Goal: Transaction & Acquisition: Purchase product/service

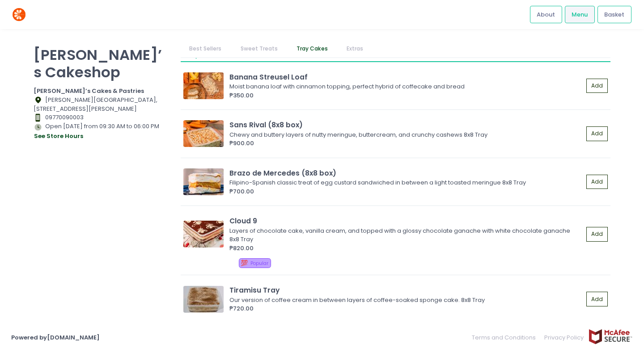
scroll to position [951, 0]
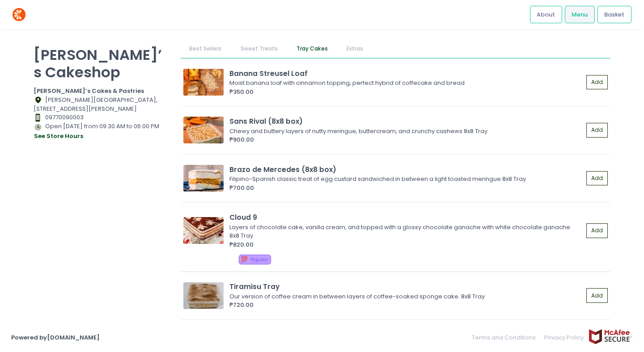
click at [262, 237] on div "Layers of chocolate cake, vanilla cream, and topped with a glossy chocolate gan…" at bounding box center [404, 231] width 351 height 17
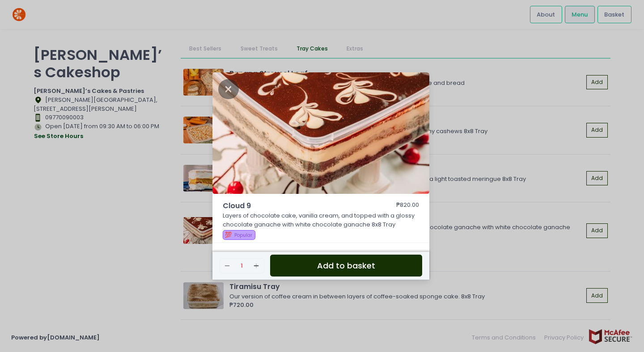
click at [344, 270] on button "Add to basket" at bounding box center [346, 266] width 152 height 22
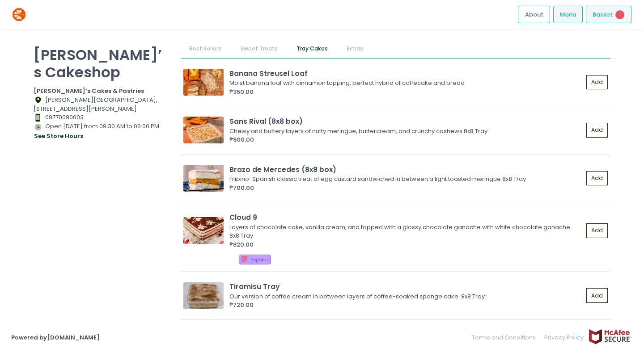
click at [610, 13] on span "Basket" at bounding box center [602, 14] width 20 height 9
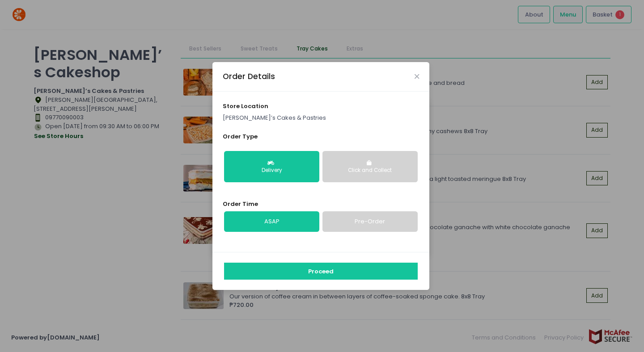
click at [363, 214] on link "Pre-Order" at bounding box center [369, 221] width 95 height 21
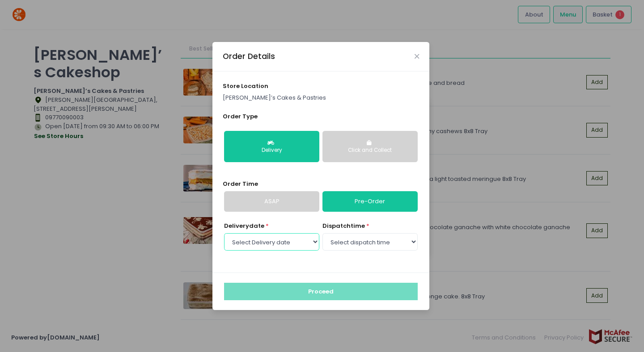
click at [295, 238] on select "Select Delivery date Monday, Oct 6th Tuesday, Oct 7th Wednesday, Oct 8th Thursd…" at bounding box center [271, 241] width 95 height 17
select select "2025-10-07"
click at [224, 233] on select "Select Delivery date Monday, Oct 6th Tuesday, Oct 7th Wednesday, Oct 8th Thursd…" at bounding box center [271, 241] width 95 height 17
select select "16:30"
click at [322, 233] on select "Select dispatch time 09:30 AM - 10:00 AM 10:00 AM - 10:30 AM 10:30 AM - 11:00 A…" at bounding box center [369, 241] width 95 height 17
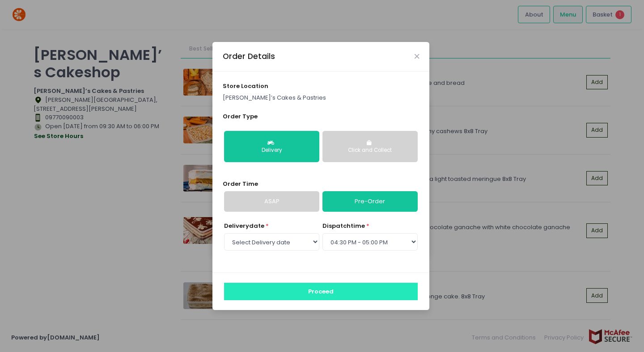
click at [359, 298] on button "Proceed" at bounding box center [321, 291] width 194 height 17
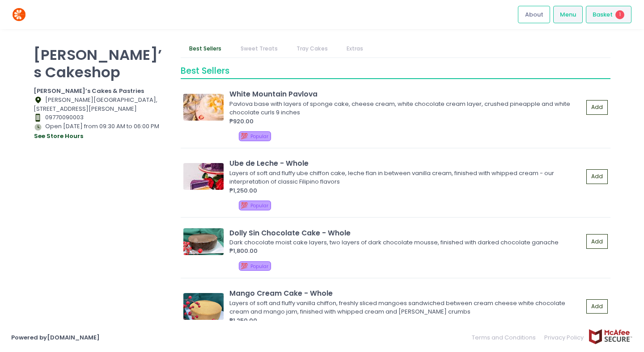
click at [614, 23] on div "Basket 1" at bounding box center [609, 14] width 46 height 17
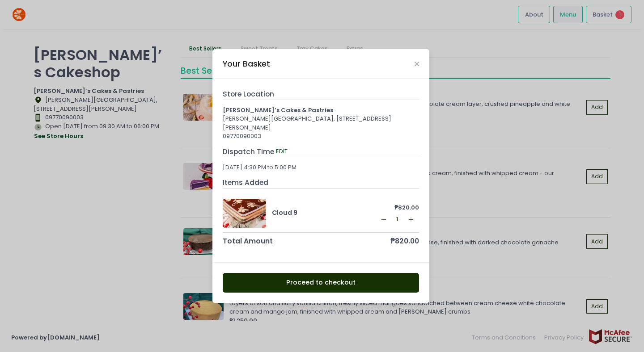
click at [364, 283] on button "Proceed to checkout" at bounding box center [321, 283] width 197 height 20
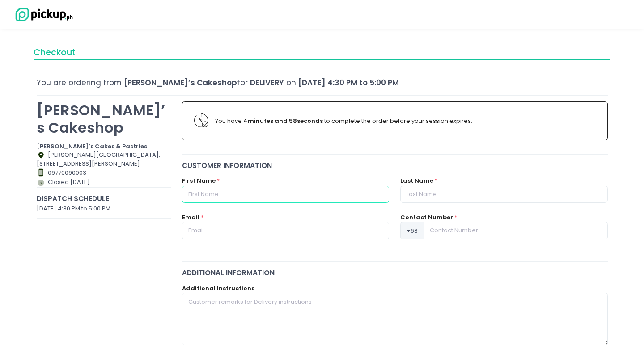
click at [316, 200] on input "text" at bounding box center [285, 194] width 207 height 17
type input "[PERSON_NAME]"
click at [450, 194] on input "text" at bounding box center [503, 194] width 207 height 17
type input "Aawitin"
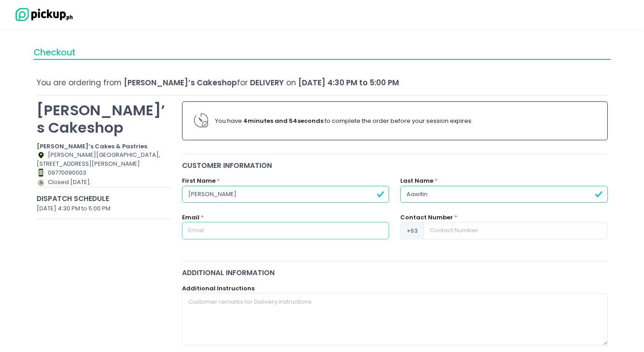
click at [277, 230] on input "text" at bounding box center [285, 230] width 207 height 17
type input "[EMAIL_ADDRESS][DOMAIN_NAME]"
click at [464, 236] on input at bounding box center [515, 230] width 184 height 17
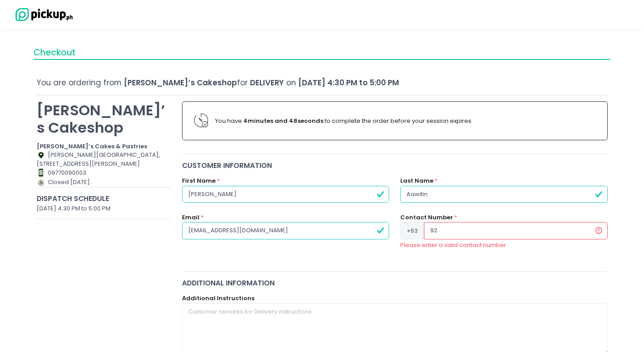
type input "9"
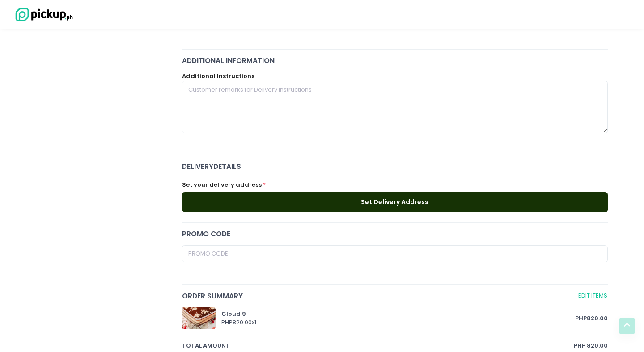
scroll to position [214, 0]
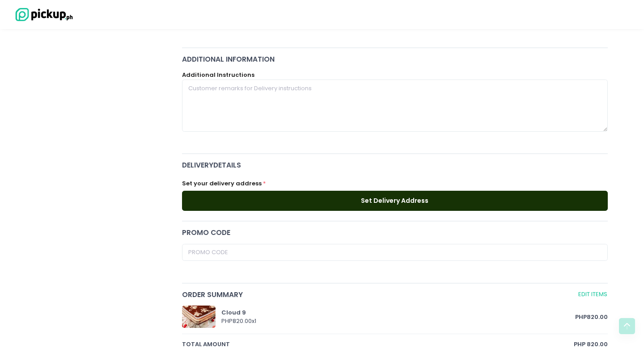
type input "9269890709"
click at [342, 201] on button "Set Delivery Address" at bounding box center [395, 201] width 426 height 20
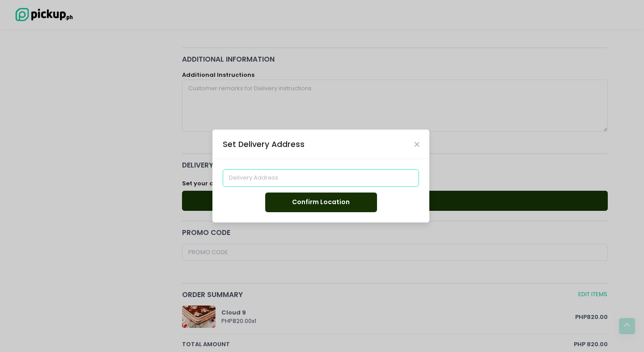
click at [329, 180] on input at bounding box center [321, 177] width 197 height 17
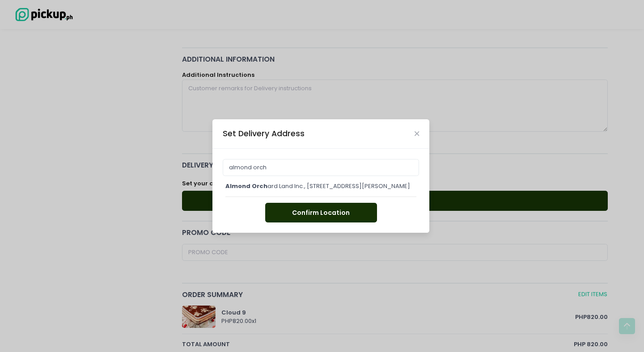
type input "Almond Orchard Land Inc., [STREET_ADDRESS][PERSON_NAME]"
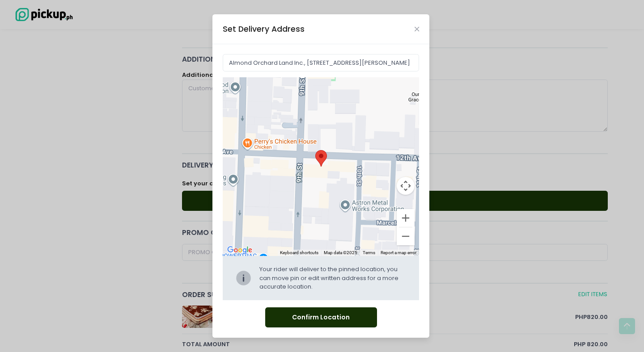
click at [329, 317] on button "Confirm Location" at bounding box center [321, 318] width 112 height 20
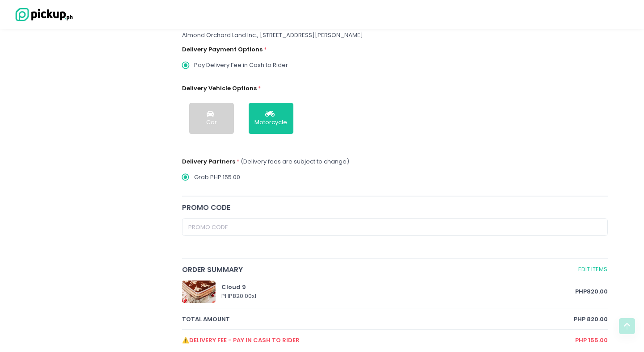
scroll to position [411, 0]
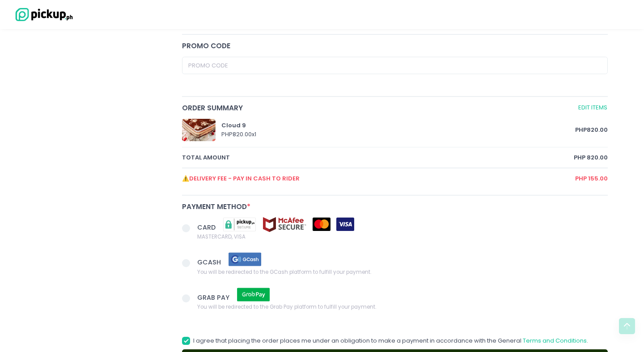
click at [185, 228] on span at bounding box center [186, 228] width 8 height 8
click at [193, 228] on input "CARD MASTERCARD, VISA" at bounding box center [196, 227] width 6 height 6
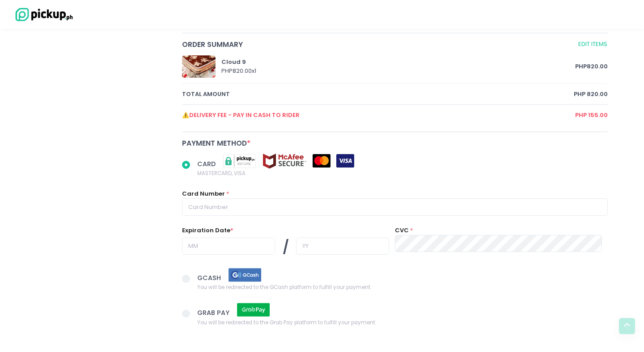
scroll to position [505, 0]
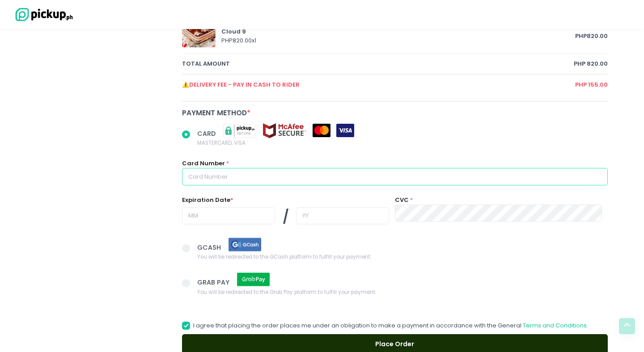
click at [286, 171] on input "text" at bounding box center [395, 176] width 426 height 17
radio input "true"
type input "4"
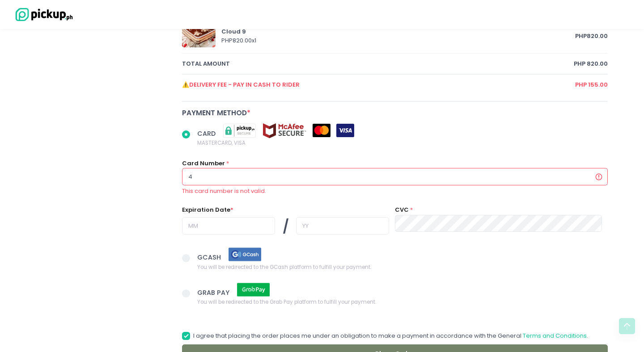
radio input "true"
type input "48"
radio input "true"
type input "489"
radio input "true"
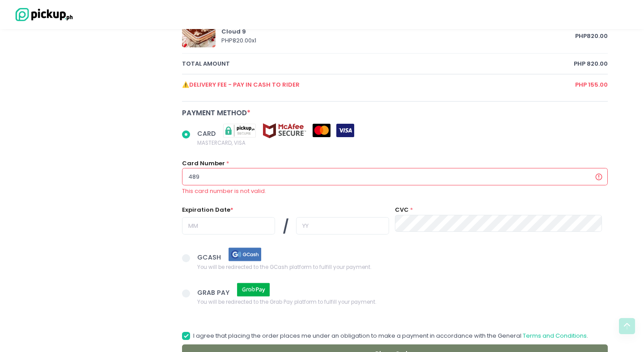
type input "4895"
radio input "true"
type input "48950"
radio input "true"
type input "489504"
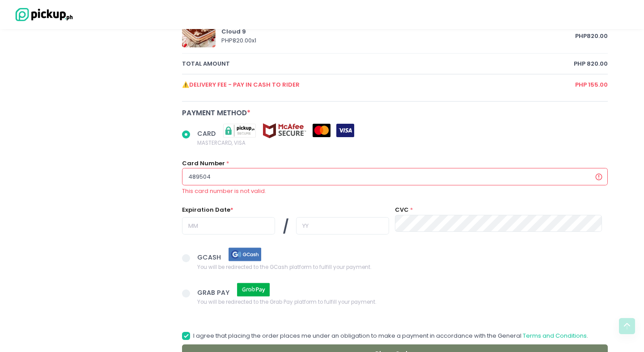
radio input "true"
type input "4895041"
radio input "true"
type input "48950410"
radio input "true"
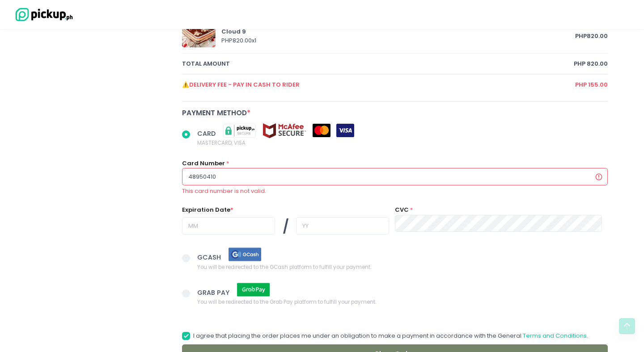
type input "489504100"
radio input "true"
type input "4895041001"
radio input "true"
type input "48950410011"
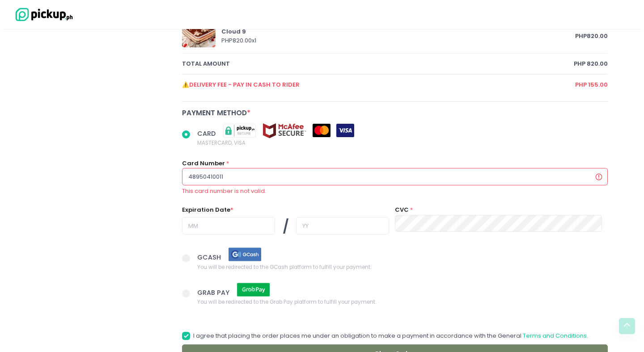
radio input "true"
type input "489504100112"
radio input "true"
type input "4895041001121"
radio input "true"
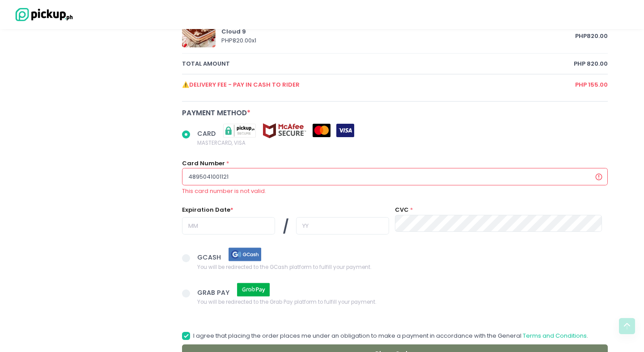
type input "48950410011215"
radio input "true"
type input "489504100112150"
radio input "true"
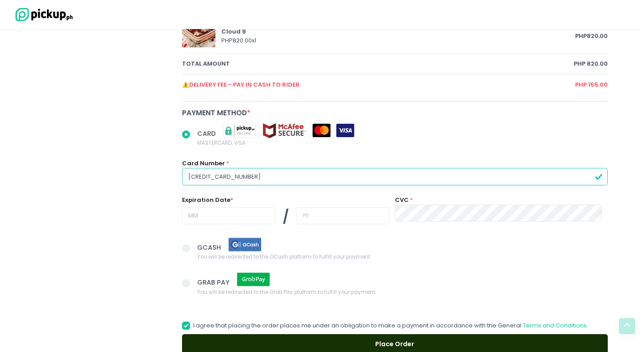
type input "4895041001121502"
click at [218, 207] on div "Expiration Date * /" at bounding box center [285, 214] width 207 height 37
click at [212, 215] on input "text" at bounding box center [228, 215] width 93 height 17
radio input "true"
type input "0"
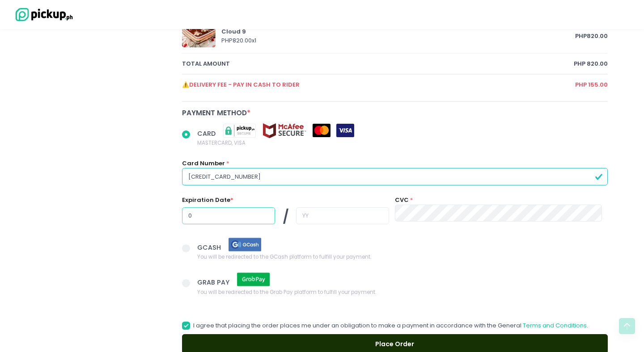
radio input "true"
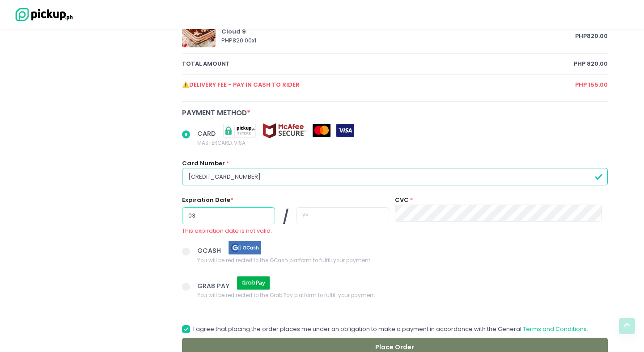
type input "03"
click at [308, 219] on input "text" at bounding box center [342, 215] width 93 height 17
radio input "true"
type input "2"
radio input "true"
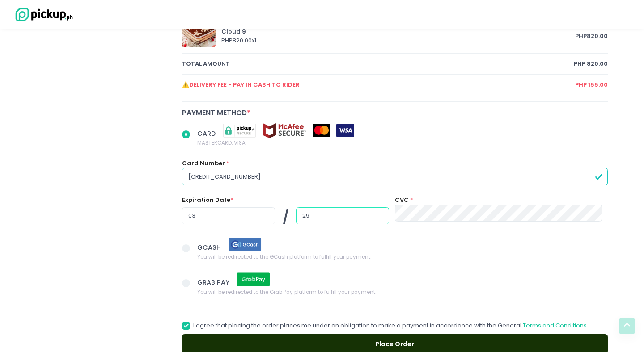
type input "29"
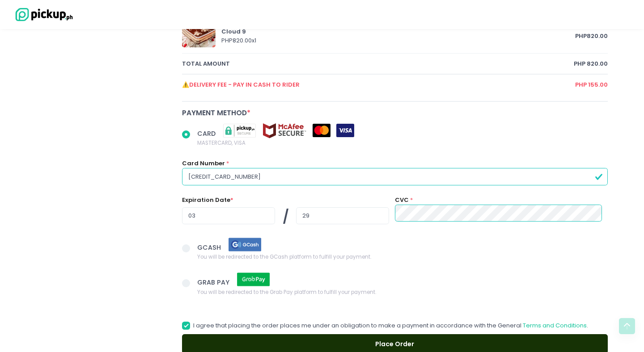
scroll to position [558, 0]
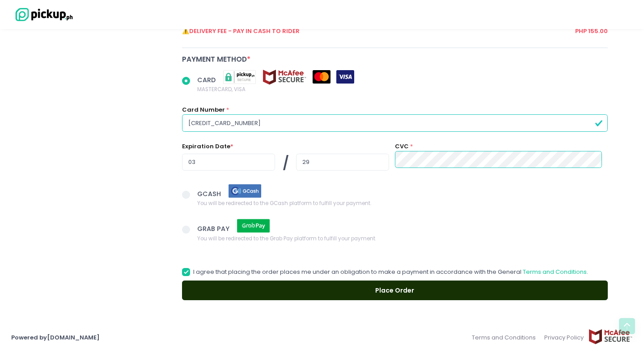
click at [324, 287] on button "Place Order" at bounding box center [395, 291] width 426 height 20
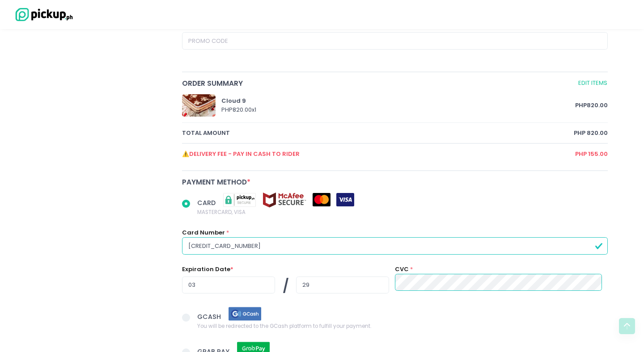
radio input "true"
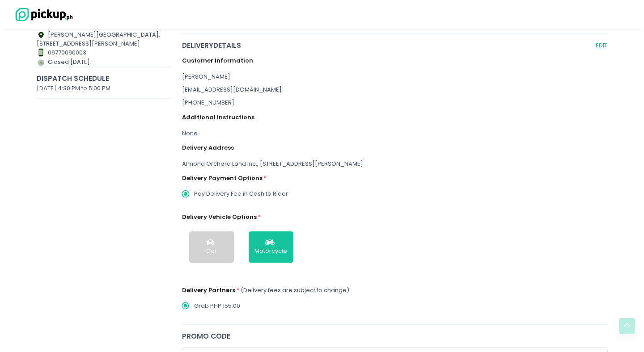
select select "2025-10-07"
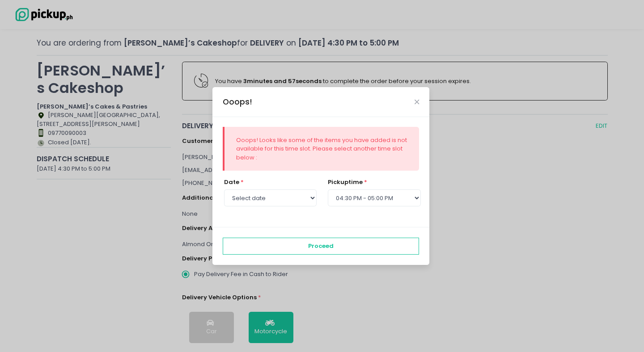
scroll to position [0, 0]
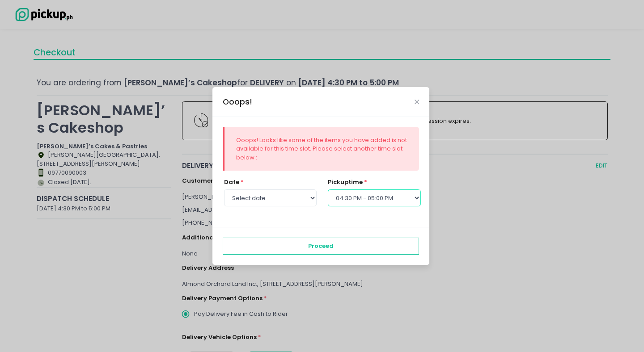
click at [405, 193] on select "Select pickup time 09:30 AM - 10:00 AM 10:00 AM - 10:30 AM 10:30 AM - 11:00 AM …" at bounding box center [374, 198] width 93 height 17
select select "17:00"
click at [328, 190] on select "Select pickup time 09:30 AM - 10:00 AM 10:00 AM - 10:30 AM 10:30 AM - 11:00 AM …" at bounding box center [374, 198] width 93 height 17
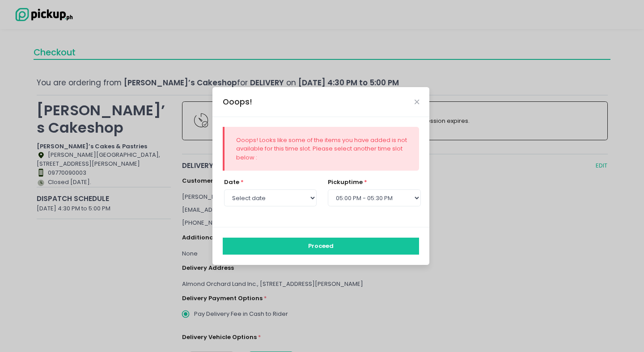
click at [367, 249] on button "Proceed" at bounding box center [321, 246] width 197 height 17
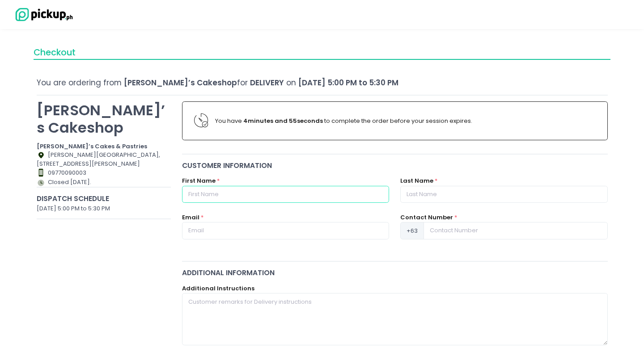
click at [273, 193] on input "text" at bounding box center [285, 194] width 207 height 17
type input "[PERSON_NAME]"
click at [456, 193] on input "text" at bounding box center [503, 194] width 207 height 17
type input "Aawitin"
click at [285, 250] on div "Customer Information First Name * Ervin James Last Name * Aawitin Email * Conta…" at bounding box center [395, 207] width 437 height 95
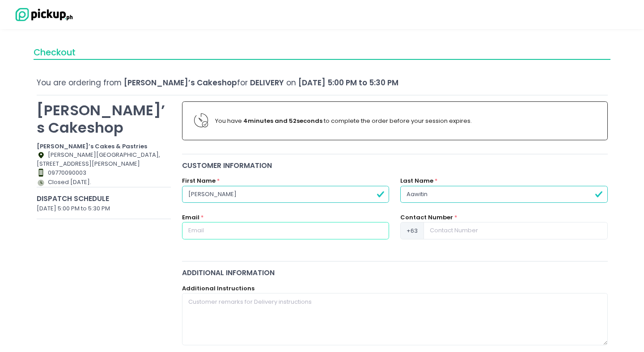
click at [281, 238] on input "text" at bounding box center [285, 230] width 207 height 17
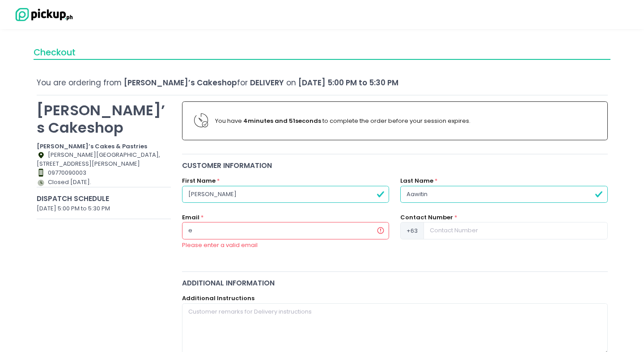
type input "[EMAIL_ADDRESS][DOMAIN_NAME]"
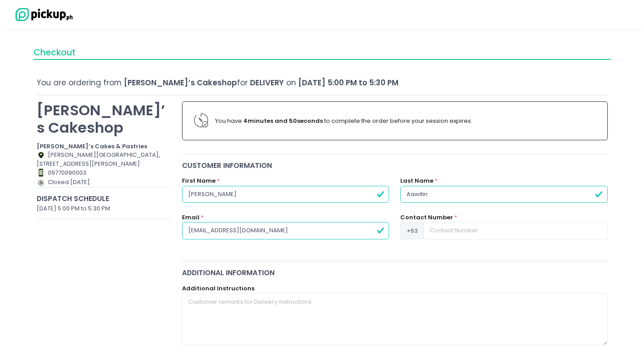
click at [464, 217] on div "Contact Number * +63" at bounding box center [503, 226] width 207 height 26
click at [454, 229] on input at bounding box center [515, 230] width 184 height 17
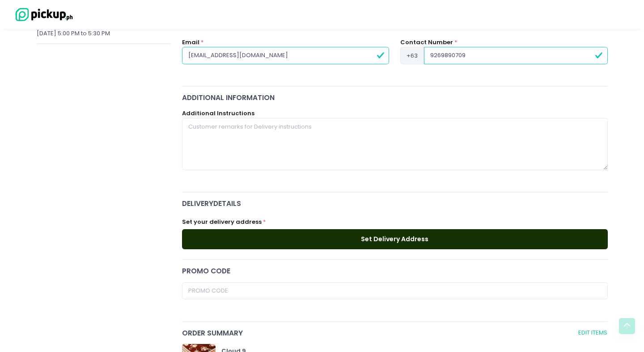
scroll to position [177, 0]
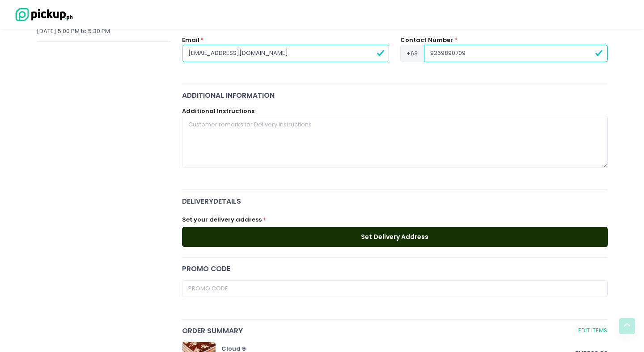
type input "9269890709"
click at [304, 241] on button "Set Delivery Address" at bounding box center [395, 237] width 426 height 20
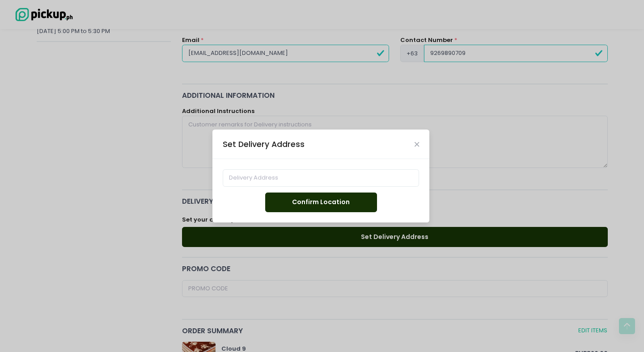
scroll to position [177, 0]
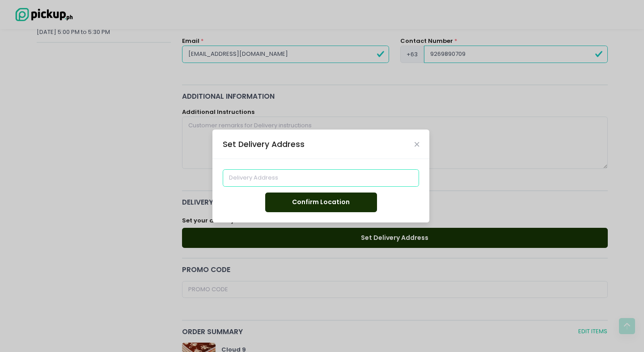
click at [303, 179] on input at bounding box center [321, 177] width 197 height 17
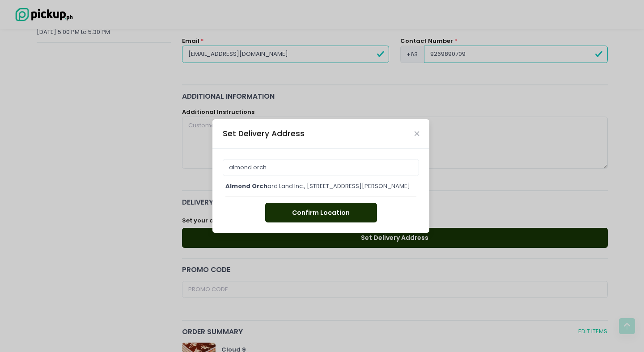
type input "Almond Orchard Land Inc., [STREET_ADDRESS][PERSON_NAME]"
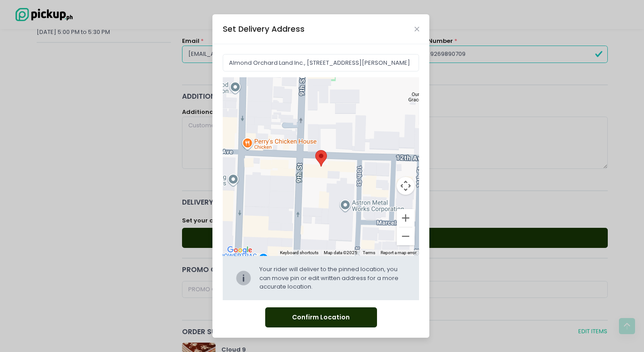
click at [344, 316] on button "Confirm Location" at bounding box center [321, 318] width 112 height 20
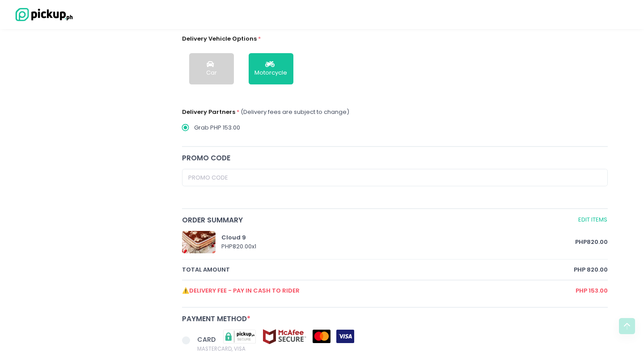
scroll to position [463, 0]
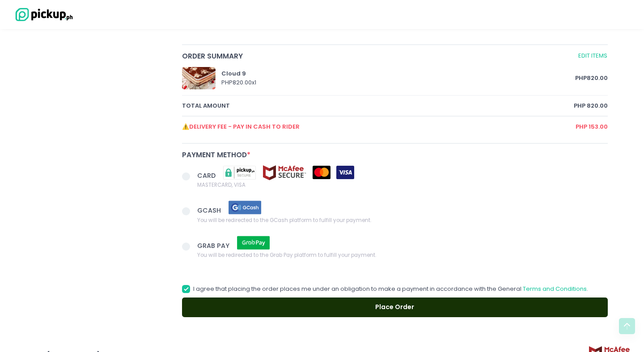
click at [193, 169] on label "CARD MASTERCARD, VISA" at bounding box center [395, 177] width 426 height 25
click at [193, 172] on input "CARD MASTERCARD, VISA" at bounding box center [196, 175] width 6 height 6
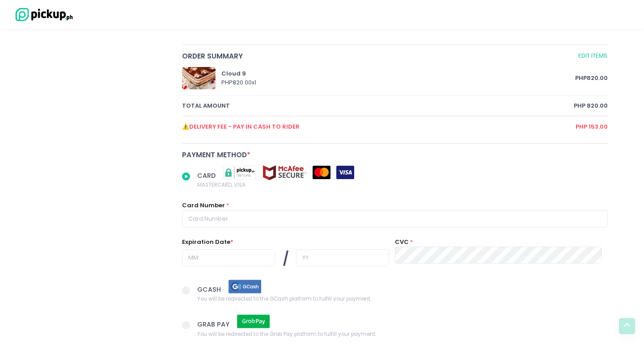
click at [187, 171] on span at bounding box center [189, 177] width 15 height 13
click at [193, 172] on input "CARD MASTERCARD, VISA" at bounding box center [196, 175] width 6 height 6
click at [236, 215] on input "text" at bounding box center [395, 218] width 426 height 17
radio input "true"
type input "4"
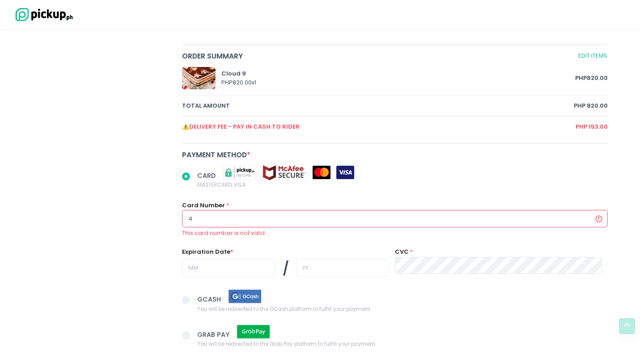
radio input "true"
type input "48"
radio input "true"
type input "489"
radio input "true"
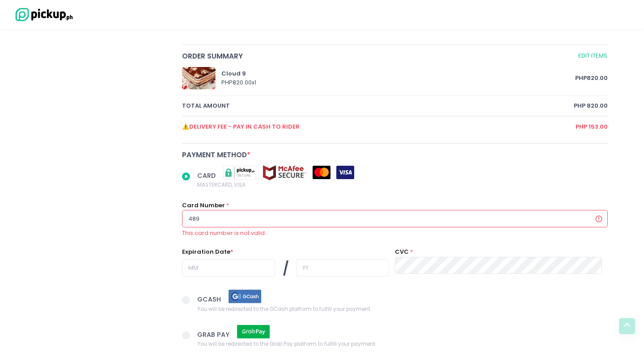
type input "4895"
radio input "true"
type input "48950"
radio input "true"
type input "489504"
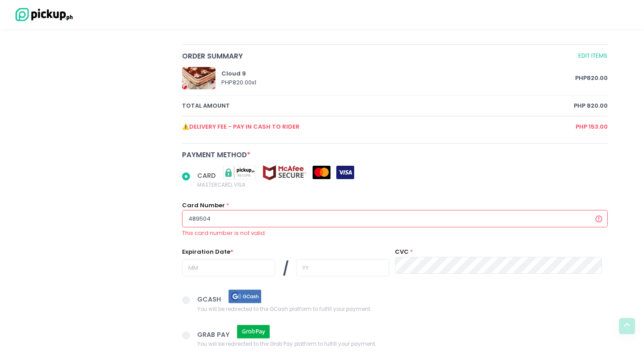
radio input "true"
type input "4895041"
radio input "true"
type input "48950410"
radio input "true"
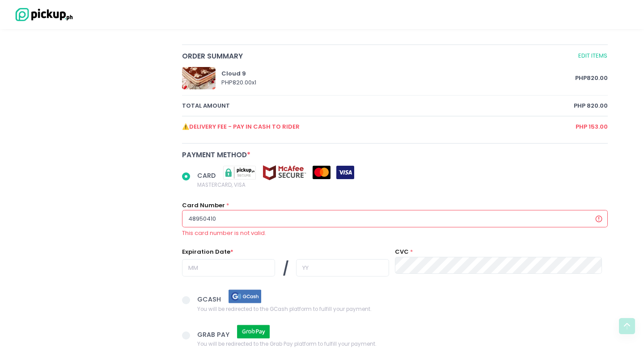
type input "489504100"
radio input "true"
type input "4895041001"
radio input "true"
type input "48950410011"
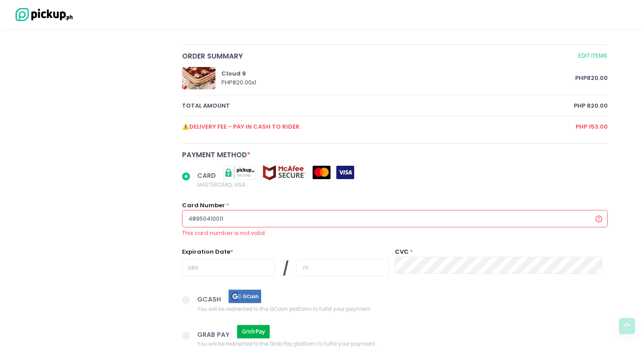
radio input "true"
type input "489504100112"
radio input "true"
type input "4895041001121"
radio input "true"
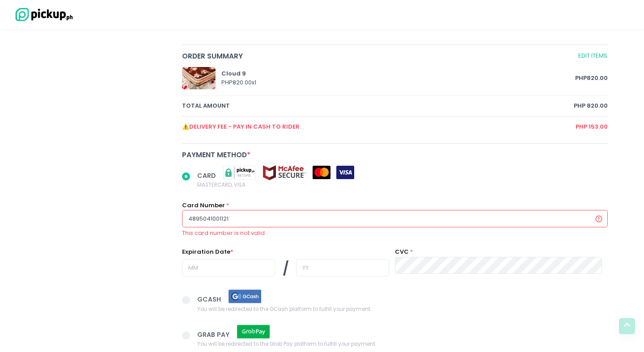
type input "48950410011215"
radio input "true"
type input "4895041001121502"
radio input "true"
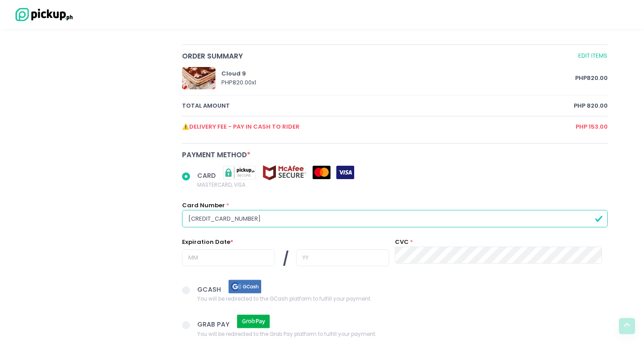
type input "4895041001121502"
click at [214, 252] on input "text" at bounding box center [228, 257] width 93 height 17
radio input "true"
type input "0"
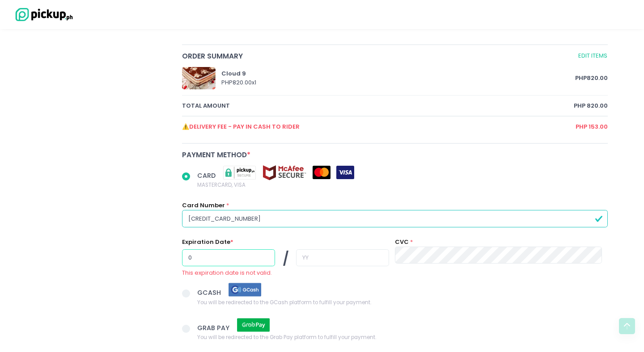
radio input "true"
type input "03"
click at [298, 253] on input "text" at bounding box center [342, 257] width 93 height 17
radio input "true"
type input "2"
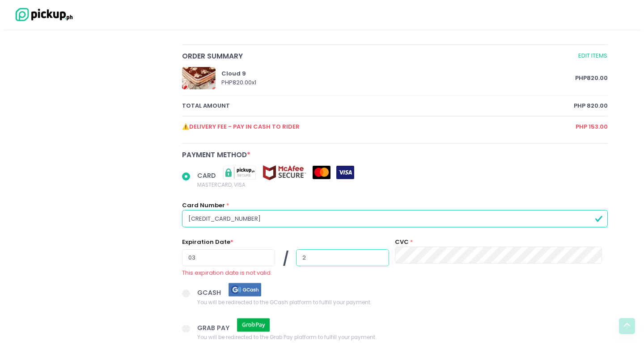
radio input "true"
type input "29"
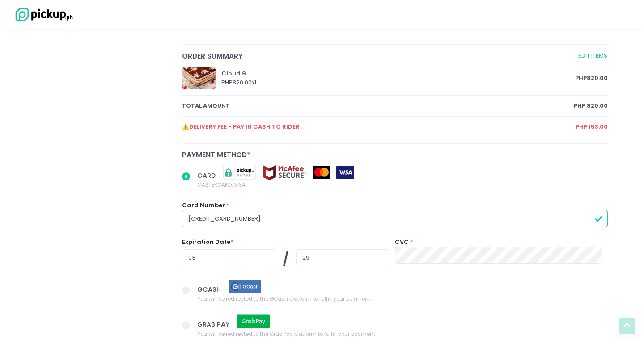
click at [449, 245] on div "CVC *" at bounding box center [498, 251] width 207 height 26
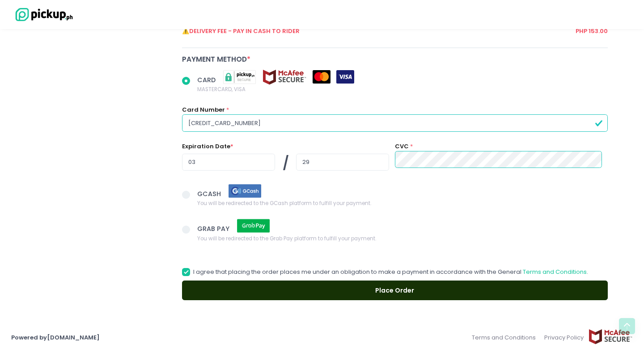
click at [286, 291] on button "Place Order" at bounding box center [395, 291] width 426 height 20
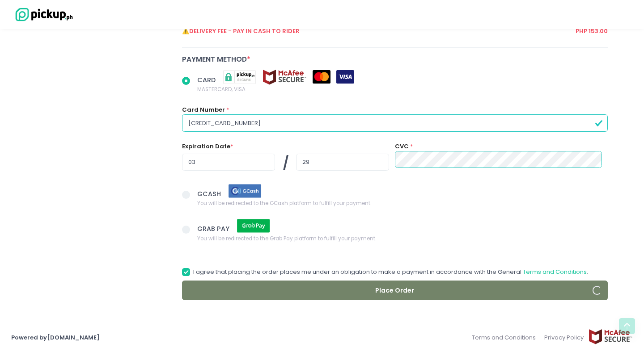
radio input "true"
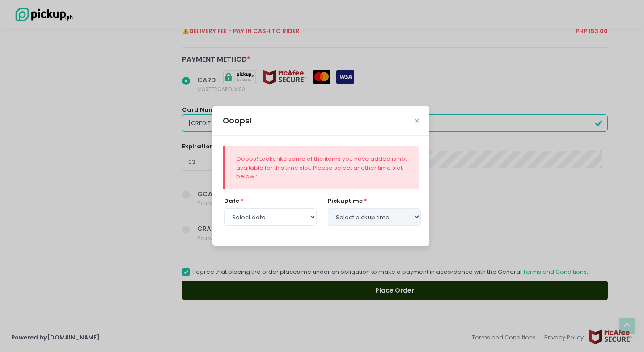
select select "2025-10-07"
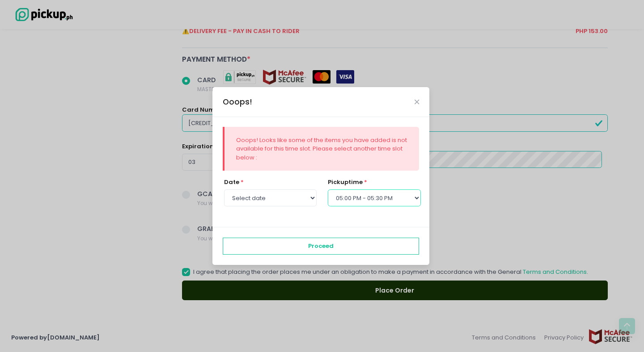
click at [372, 193] on select "Select pickup time 09:30 AM - 10:00 AM 10:00 AM - 10:30 AM 10:30 AM - 11:00 AM …" at bounding box center [374, 198] width 93 height 17
select select "16:00"
click at [328, 190] on select "Select pickup time 09:30 AM - 10:00 AM 10:00 AM - 10:30 AM 10:30 AM - 11:00 AM …" at bounding box center [374, 198] width 93 height 17
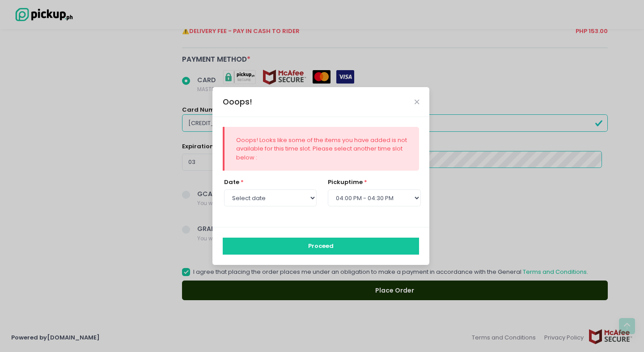
click at [361, 248] on button "Proceed" at bounding box center [321, 246] width 197 height 17
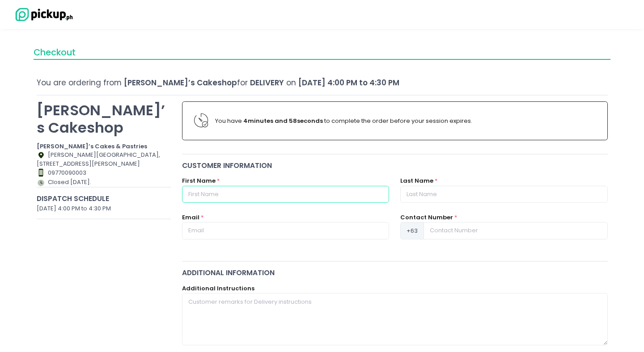
click at [323, 201] on input "text" at bounding box center [285, 194] width 207 height 17
type input "[PERSON_NAME]"
click at [443, 217] on label "Contact Number" at bounding box center [426, 217] width 53 height 9
click at [445, 194] on input "text" at bounding box center [503, 194] width 207 height 17
click at [441, 211] on div "Last Name * A" at bounding box center [504, 195] width 218 height 37
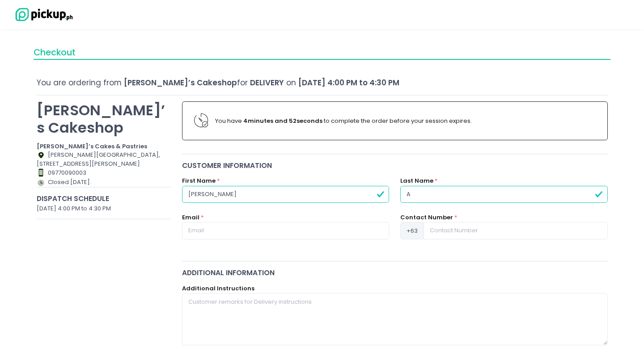
click at [465, 191] on input "A" at bounding box center [503, 194] width 207 height 17
type input "Aawitin"
click at [282, 219] on div "Email *" at bounding box center [285, 226] width 207 height 26
click at [277, 228] on input "e" at bounding box center [285, 230] width 207 height 17
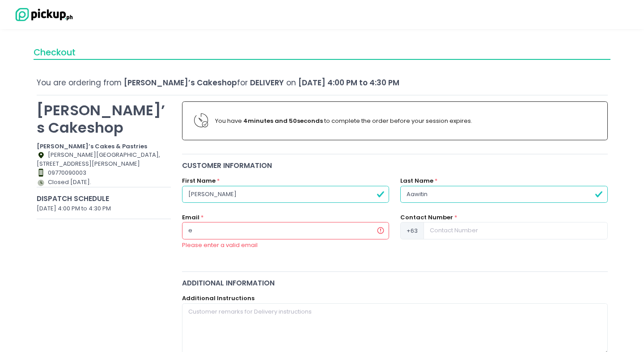
type input "[EMAIL_ADDRESS][DOMAIN_NAME]"
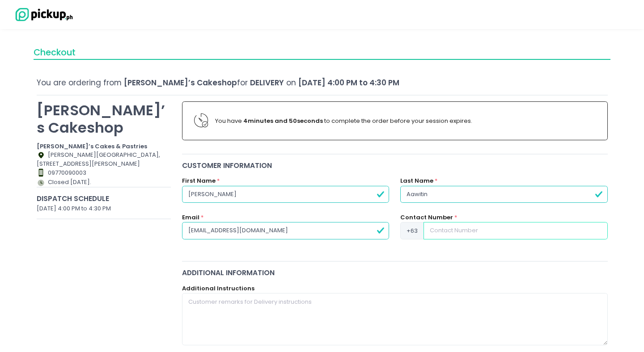
click at [467, 238] on input at bounding box center [515, 230] width 184 height 17
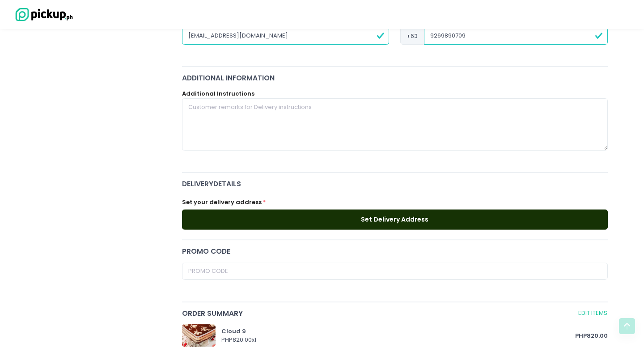
scroll to position [198, 0]
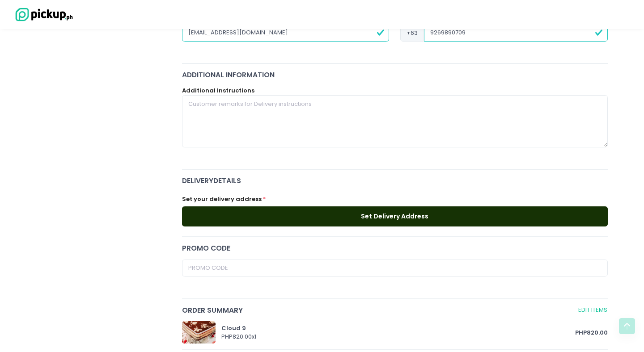
type input "9269890709"
click at [413, 240] on div "You have 4 minutes and 44 seconds to complete the order before your session exp…" at bounding box center [395, 232] width 437 height 668
click at [416, 216] on button "Set Delivery Address" at bounding box center [395, 217] width 426 height 20
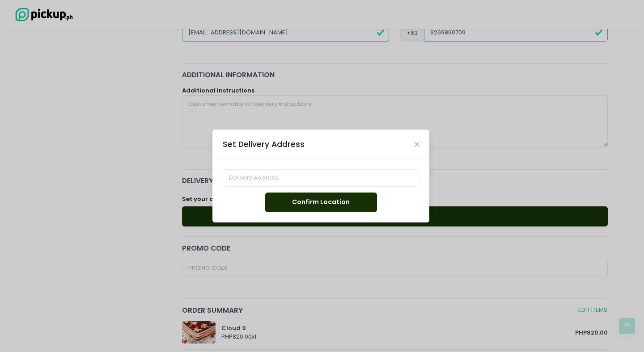
click at [321, 160] on div "Confirm Location" at bounding box center [320, 190] width 217 height 63
click at [297, 179] on input at bounding box center [321, 177] width 197 height 17
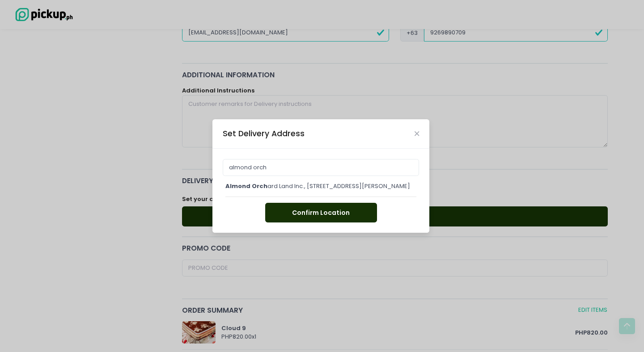
type input "Almond Orchard Land Inc., [STREET_ADDRESS][PERSON_NAME]"
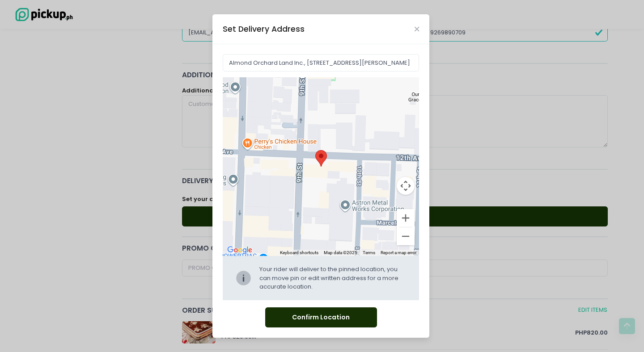
click at [330, 329] on div "Almond Orchard Land Inc., 9th Street, Grace Park East, Caloocan, Metro Manila, …" at bounding box center [320, 191] width 217 height 294
click at [332, 319] on button "Confirm Location" at bounding box center [321, 318] width 112 height 20
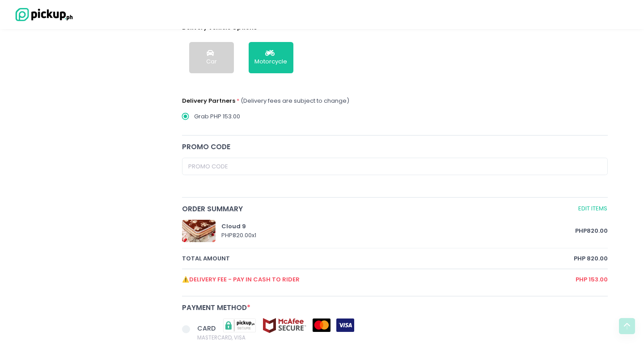
scroll to position [412, 0]
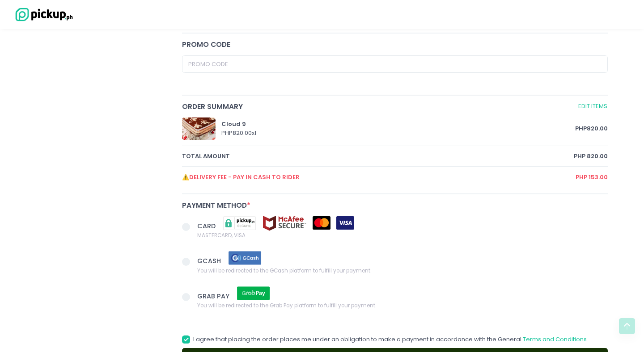
click at [186, 223] on span at bounding box center [186, 227] width 8 height 8
click at [193, 223] on input "CARD MASTERCARD, VISA" at bounding box center [196, 226] width 6 height 6
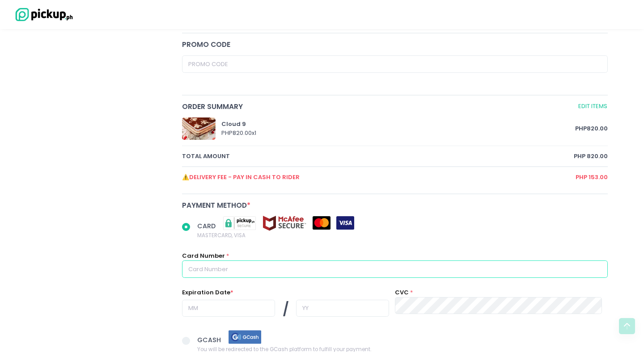
click at [285, 265] on input "text" at bounding box center [395, 269] width 426 height 17
radio input "true"
type input "4"
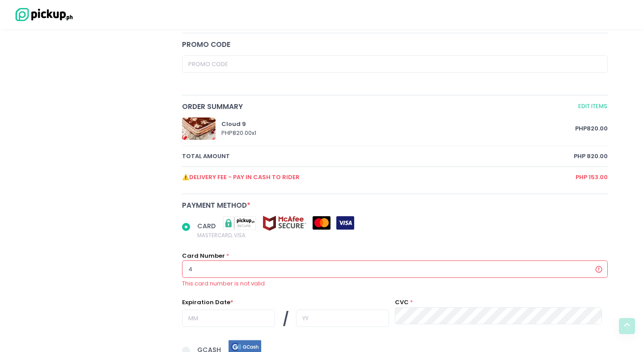
radio input "true"
type input "48"
radio input "true"
type input "489"
radio input "true"
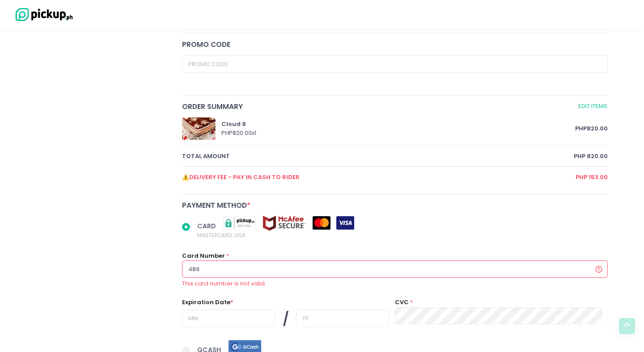
type input "4895"
radio input "true"
type input "48950"
radio input "true"
type input "489504"
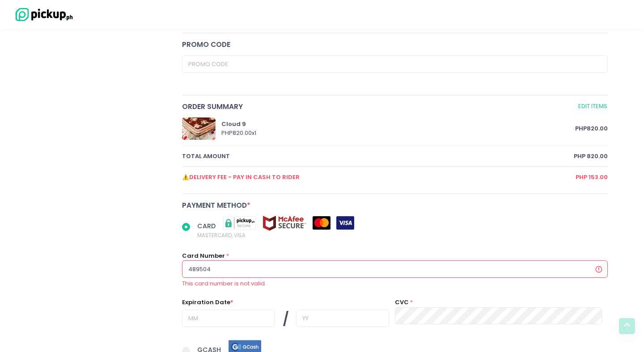
radio input "true"
type input "4895041"
radio input "true"
type input "48950410"
radio input "true"
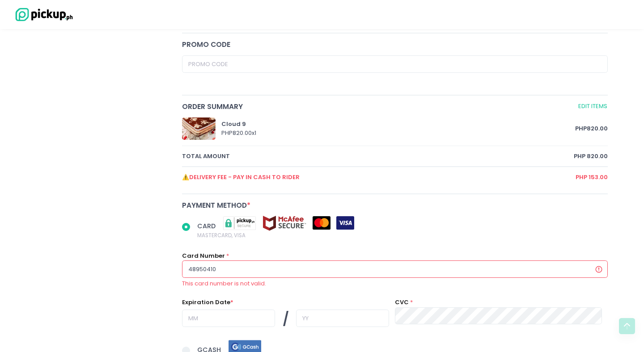
type input "489504100"
radio input "true"
type input "4895041001"
radio input "true"
type input "48950410011"
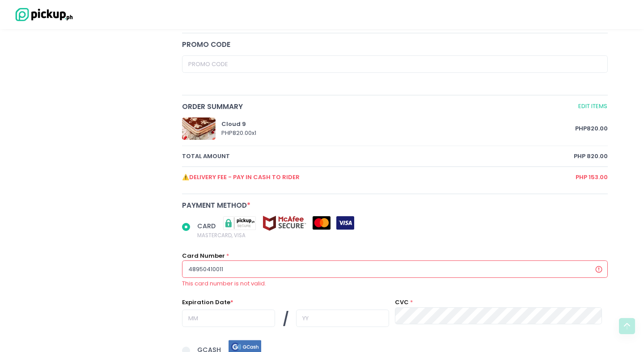
radio input "true"
type input "489504100112"
radio input "true"
type input "48950410011215"
radio input "true"
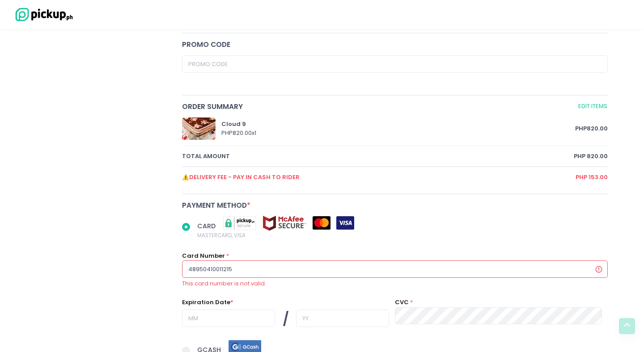
type input "489504100112150"
radio input "true"
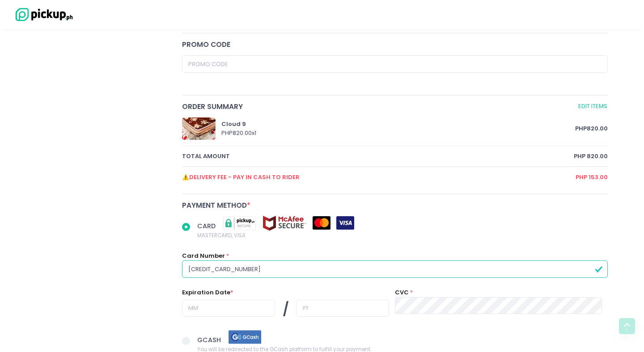
type input "4895041001121502"
click at [219, 313] on input "text" at bounding box center [228, 308] width 93 height 17
radio input "true"
type input "0"
radio input "true"
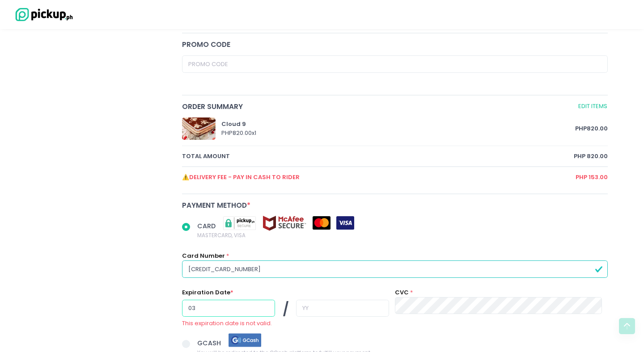
type input "03"
click at [304, 312] on input "text" at bounding box center [342, 308] width 93 height 17
radio input "true"
type input "29"
radio input "true"
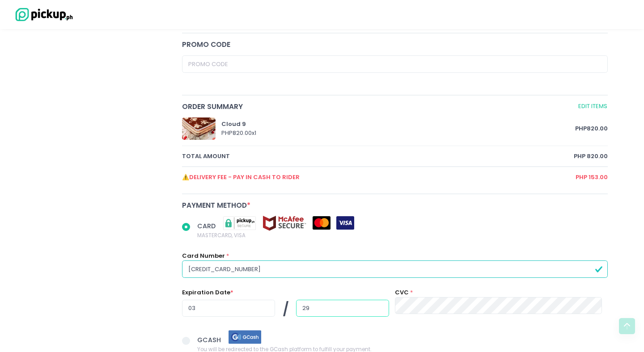
type input "29"
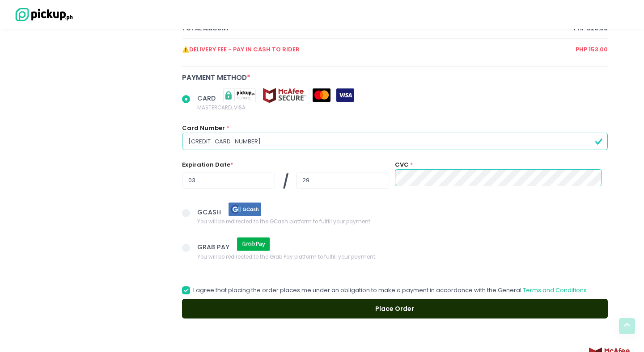
scroll to position [558, 0]
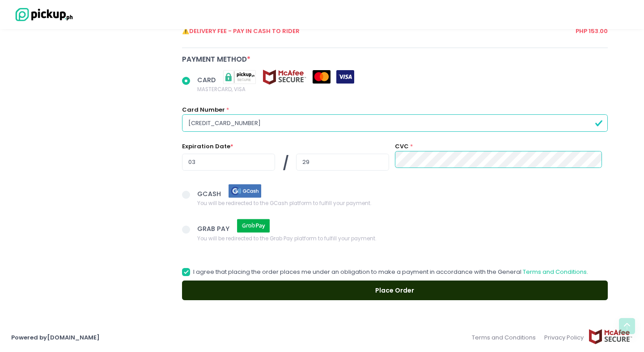
click at [332, 285] on button "Place Order" at bounding box center [395, 291] width 426 height 20
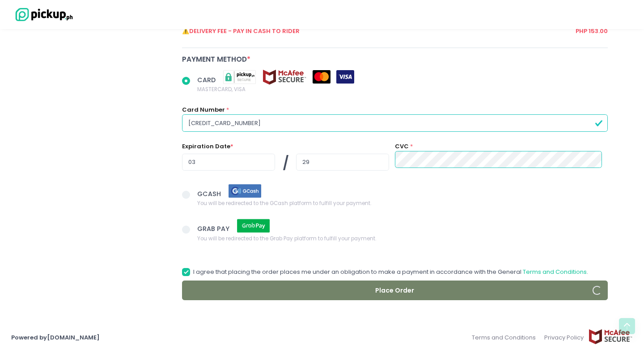
radio input "true"
select select "2025-10-07"
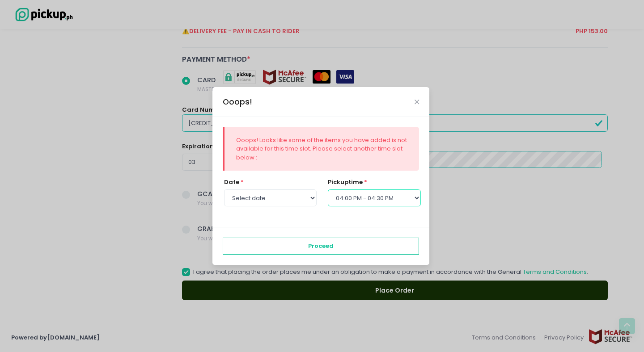
click at [365, 203] on select "Select pickup time 09:30 AM - 10:00 AM 10:00 AM - 10:30 AM 10:30 AM - 11:00 AM …" at bounding box center [374, 198] width 93 height 17
select select "15:30"
click at [328, 190] on select "Select pickup time 09:30 AM - 10:00 AM 10:00 AM - 10:30 AM 10:30 AM - 11:00 AM …" at bounding box center [374, 198] width 93 height 17
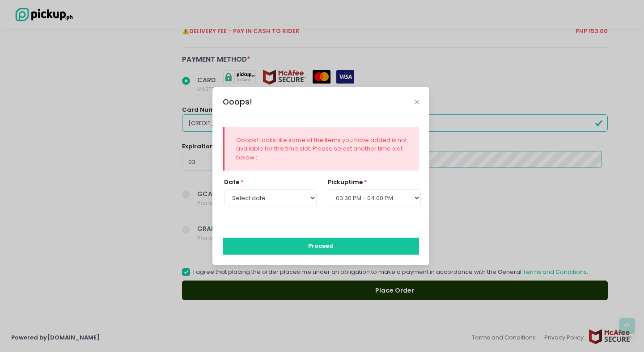
click at [364, 242] on button "Proceed" at bounding box center [321, 246] width 197 height 17
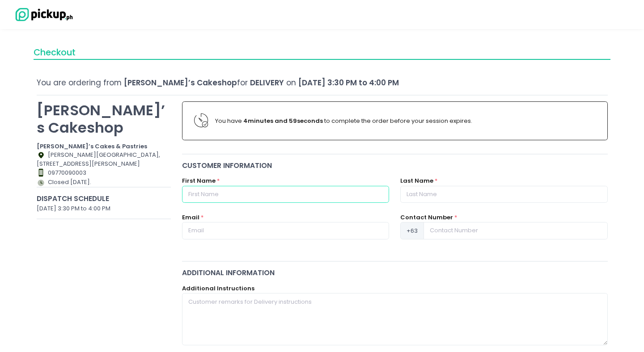
click at [253, 188] on input "text" at bounding box center [285, 194] width 207 height 17
click at [222, 220] on div "Email *" at bounding box center [285, 226] width 207 height 26
click at [253, 197] on input "er" at bounding box center [285, 194] width 207 height 17
type input "[PERSON_NAME]"
click at [435, 195] on input "text" at bounding box center [503, 194] width 207 height 17
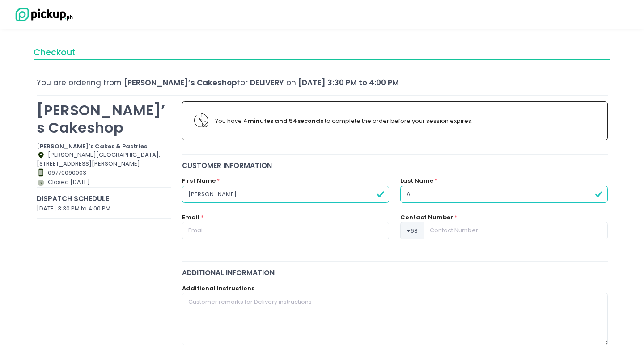
type input "Aawitin"
click at [306, 248] on div "Email *" at bounding box center [286, 231] width 218 height 37
click at [306, 234] on input "text" at bounding box center [285, 230] width 207 height 17
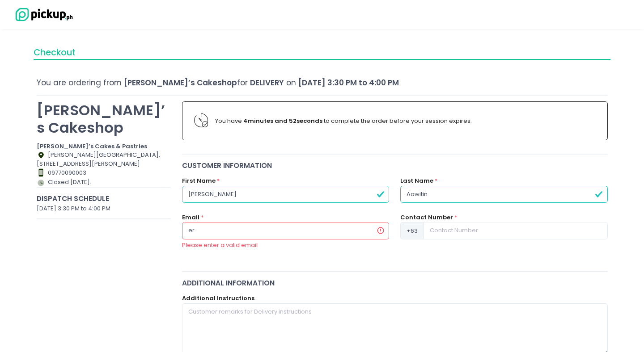
type input "[EMAIL_ADDRESS][DOMAIN_NAME]"
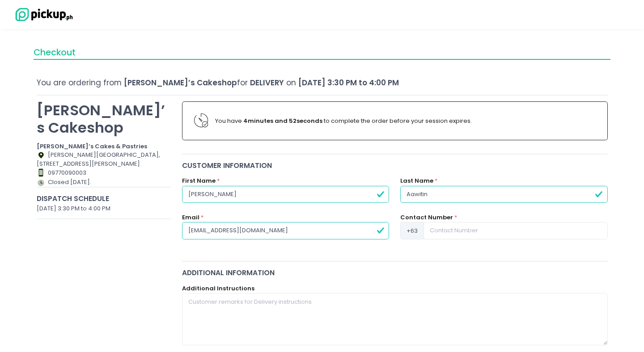
click at [463, 239] on div "Contact Number * +63" at bounding box center [504, 231] width 218 height 37
click at [463, 236] on input at bounding box center [515, 230] width 184 height 17
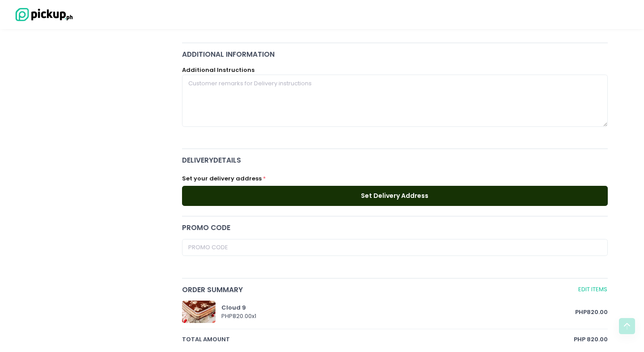
scroll to position [346, 0]
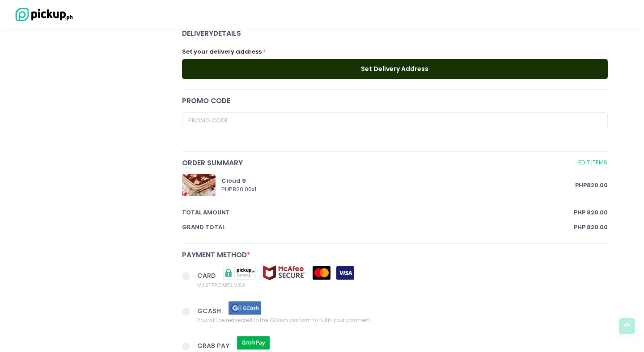
type input "9269890709"
click at [363, 85] on div "You have 4 minutes and 45 seconds to complete the order before your session exp…" at bounding box center [395, 84] width 437 height 668
click at [368, 68] on button "Set Delivery Address" at bounding box center [395, 69] width 426 height 20
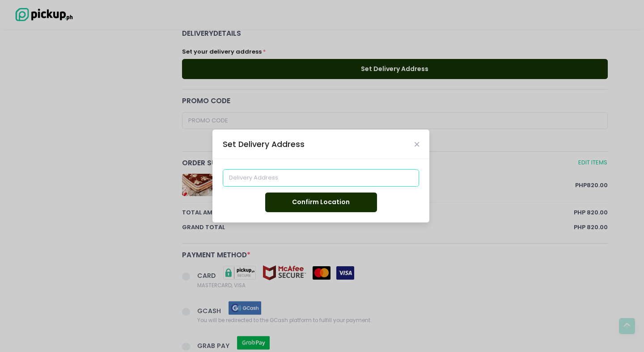
click at [263, 182] on input at bounding box center [321, 177] width 197 height 17
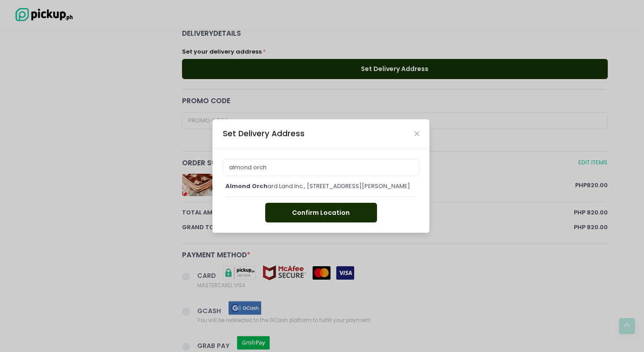
type input "Almond Orchard Land Inc., [STREET_ADDRESS][PERSON_NAME]"
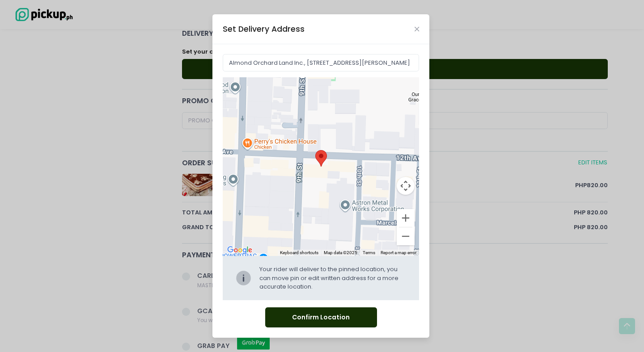
click at [323, 325] on button "Confirm Location" at bounding box center [321, 318] width 112 height 20
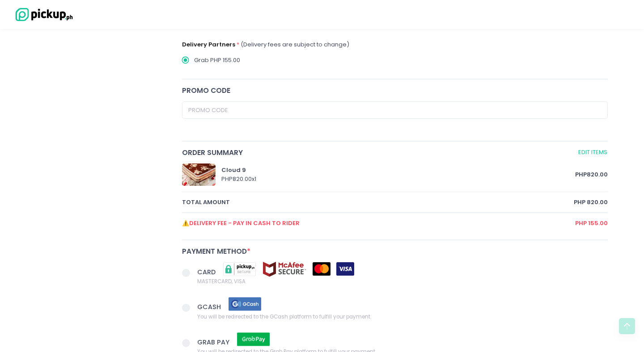
scroll to position [480, 0]
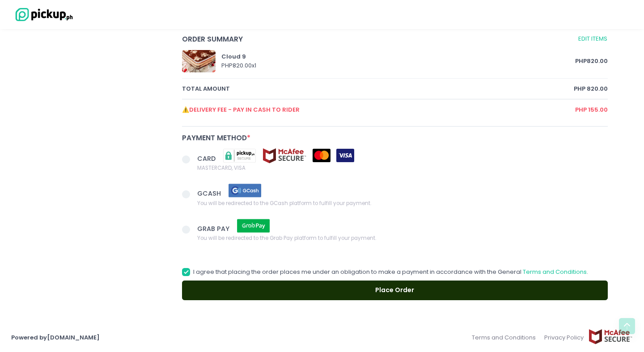
click at [190, 162] on span at bounding box center [189, 160] width 15 height 13
click at [193, 161] on input "CARD MASTERCARD, VISA" at bounding box center [196, 158] width 6 height 6
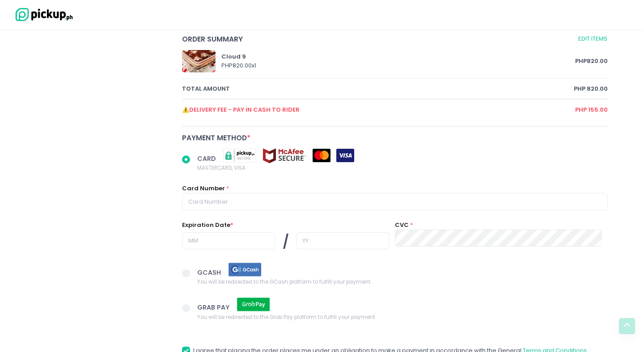
click at [184, 160] on span at bounding box center [186, 160] width 8 height 8
click at [193, 160] on input "CARD MASTERCARD, VISA" at bounding box center [196, 158] width 6 height 6
click at [226, 197] on input "text" at bounding box center [395, 201] width 426 height 17
radio input "true"
type input "3"
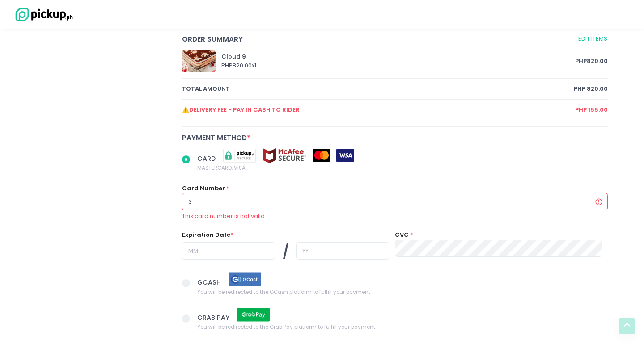
radio input "true"
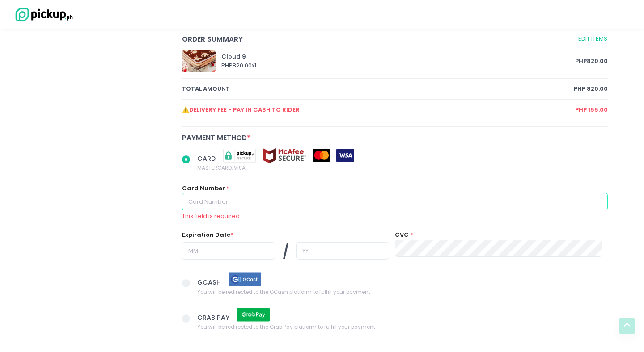
radio input "true"
type input "4"
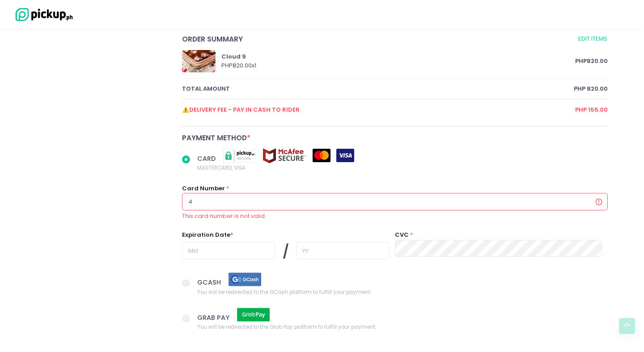
radio input "true"
type input "48"
radio input "true"
type input "489"
radio input "true"
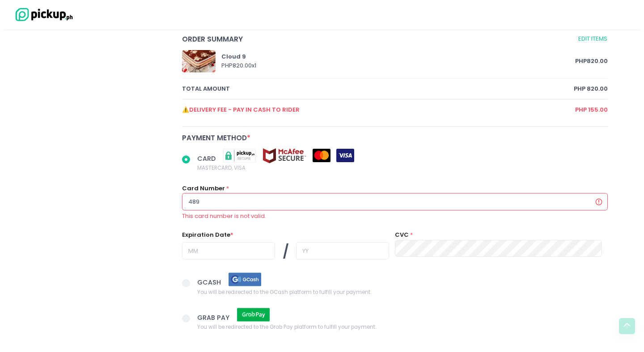
type input "4895"
radio input "true"
type input "48950"
radio input "true"
type input "489504"
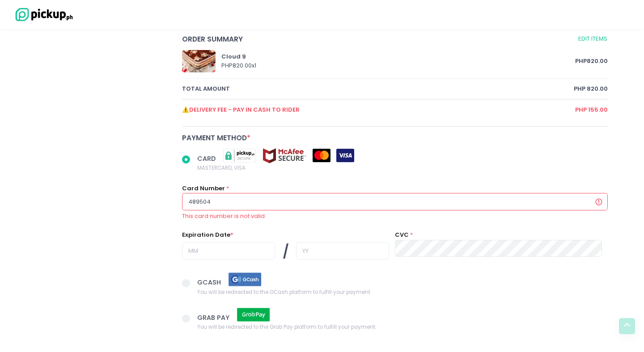
radio input "true"
type input "4895041"
radio input "true"
type input "48950410"
radio input "true"
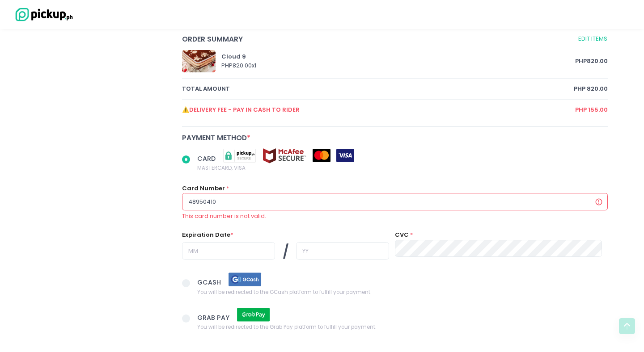
type input "489504100"
radio input "true"
type input "4895041001"
radio input "true"
type input "489504100112"
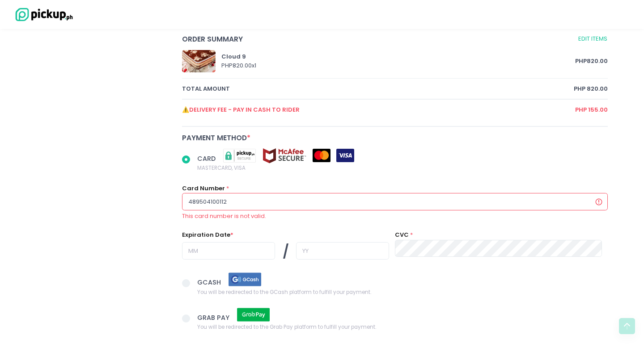
radio input "true"
type input "4895041001121"
radio input "true"
type input "48950410011215"
radio input "true"
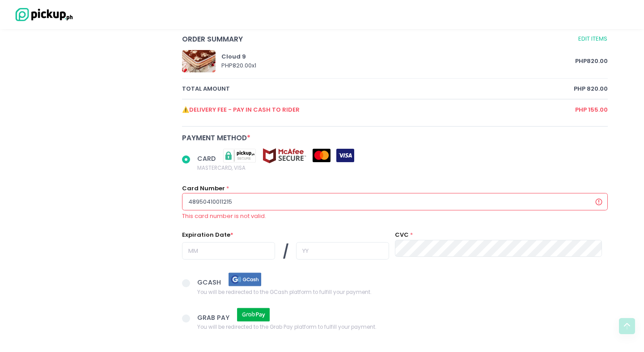
type input "489504100112150"
radio input "true"
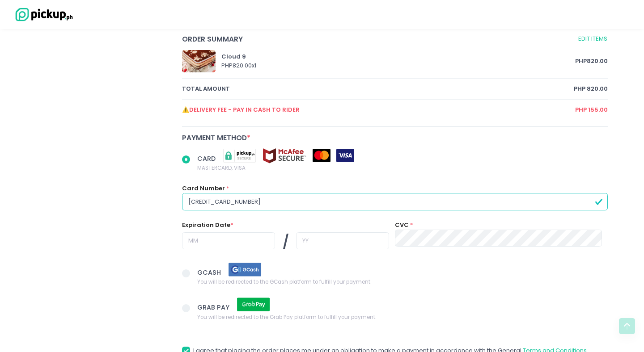
type input "4895041001121502"
click at [200, 234] on input "text" at bounding box center [228, 240] width 93 height 17
radio input "true"
type input "0"
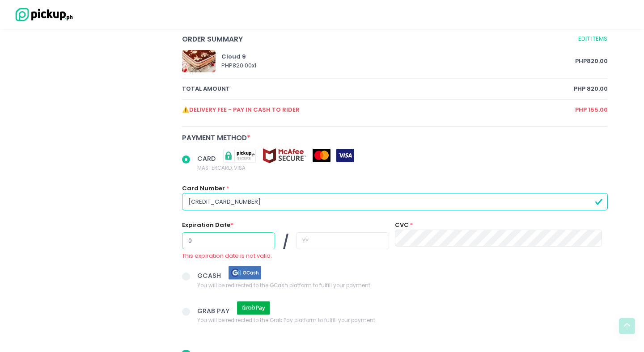
radio input "true"
type input "03"
click at [314, 236] on input "text" at bounding box center [342, 240] width 93 height 17
radio input "true"
type input "2"
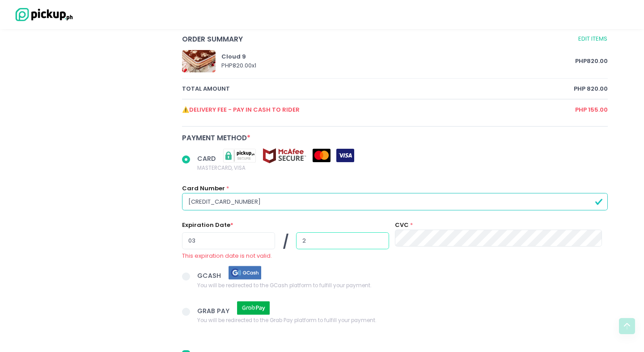
radio input "true"
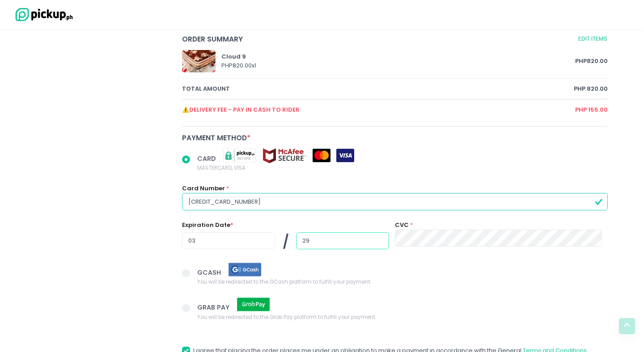
type input "29"
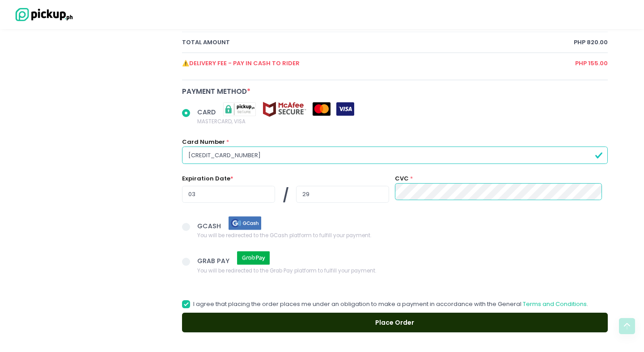
scroll to position [537, 0]
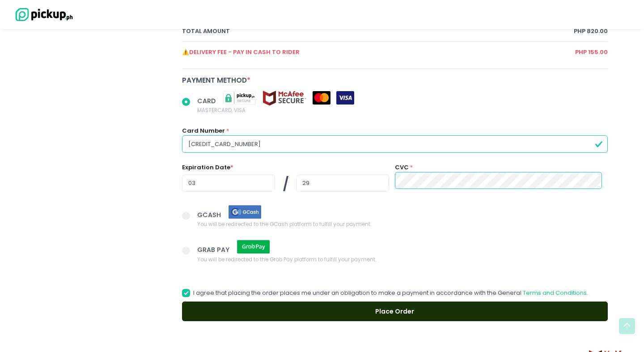
click at [323, 307] on button "Place Order" at bounding box center [395, 312] width 426 height 20
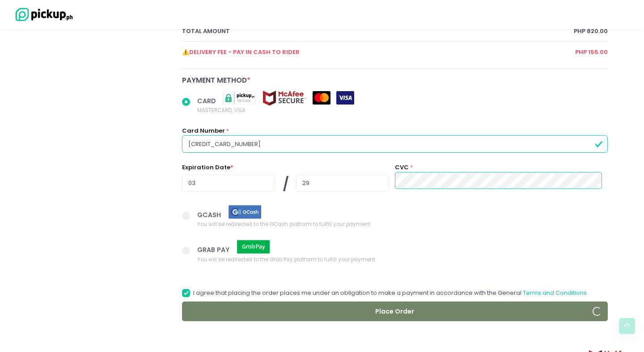
radio input "true"
select select "2025-10-07"
select select "15:30"
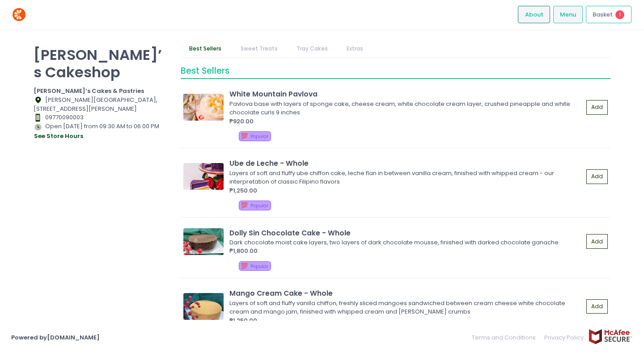
click at [536, 14] on span "About" at bounding box center [534, 14] width 18 height 9
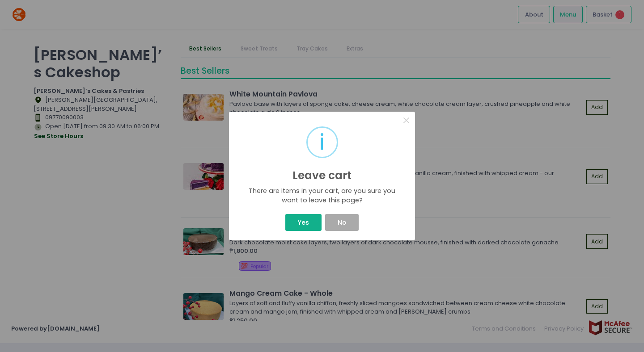
click at [310, 226] on button "Yes" at bounding box center [303, 222] width 36 height 17
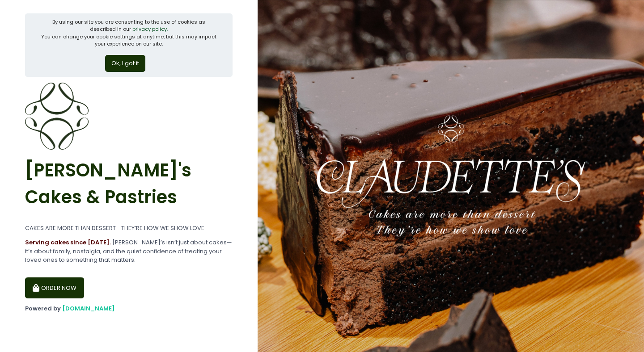
click at [56, 293] on button "ORDER NOW" at bounding box center [54, 288] width 59 height 21
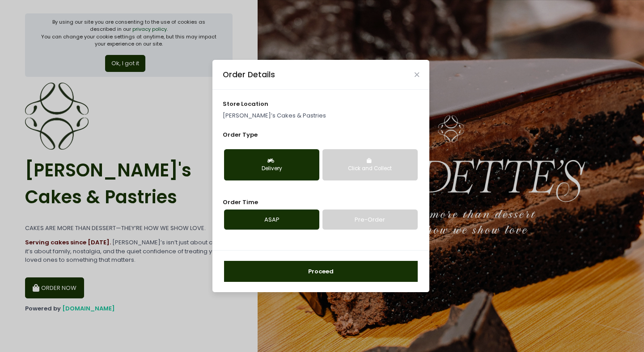
click at [355, 165] on div "Click and Collect" at bounding box center [370, 169] width 83 height 8
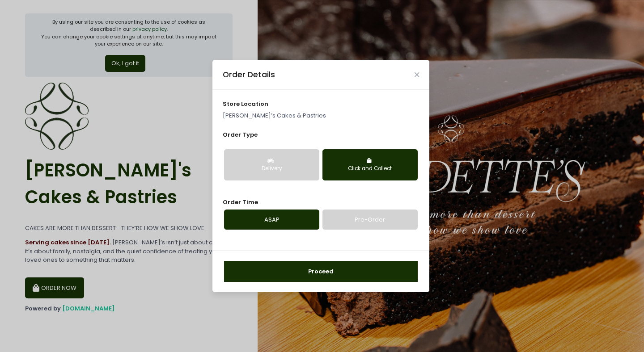
click at [293, 160] on button "Delivery" at bounding box center [271, 164] width 95 height 31
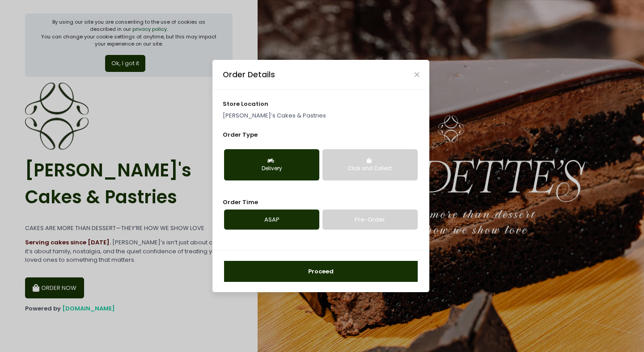
click at [362, 211] on link "Pre-Order" at bounding box center [369, 220] width 95 height 21
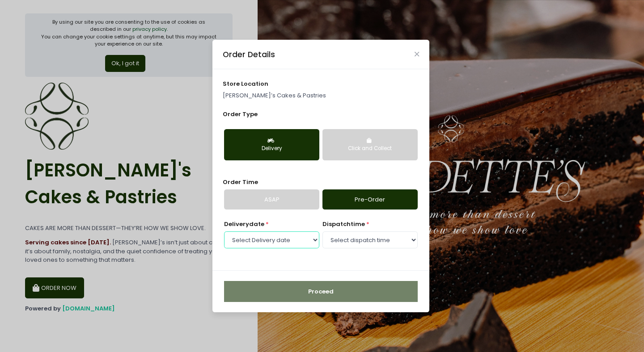
click at [296, 238] on select "Select Delivery date Monday, Oct 6th Tuesday, Oct 7th Wednesday, Oct 8th Thursd…" at bounding box center [271, 240] width 95 height 17
select select "2025-10-07"
click at [224, 232] on select "Select Delivery date [DATE] [DATE] [DATE] [DATE] [DATE] [DATE] [DATE]" at bounding box center [271, 240] width 95 height 17
click at [352, 243] on select "Select Delivery date [DATE] [DATE] [DATE] [DATE] [DATE] [DATE] [DATE]" at bounding box center [321, 240] width 194 height 17
click at [224, 232] on select "Select Delivery date [DATE] [DATE] [DATE] [DATE] [DATE] [DATE] [DATE]" at bounding box center [271, 240] width 95 height 17
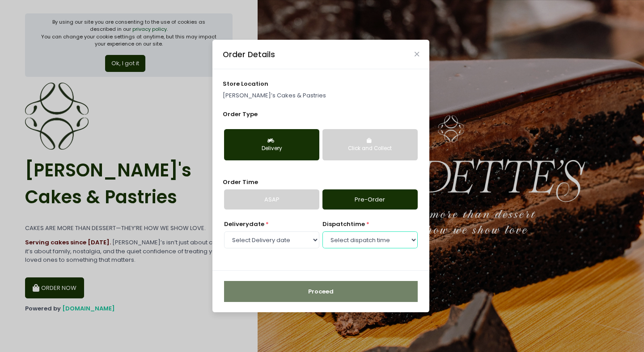
click at [385, 244] on select "Select dispatch time 09:30 AM - 10:00 AM 10:00 AM - 10:30 AM 10:30 AM - 11:00 A…" at bounding box center [369, 240] width 95 height 17
select select "16:00"
click at [322, 232] on select "Select dispatch time 09:30 AM - 10:00 AM 10:00 AM - 10:30 AM 10:30 AM - 11:00 A…" at bounding box center [369, 240] width 95 height 17
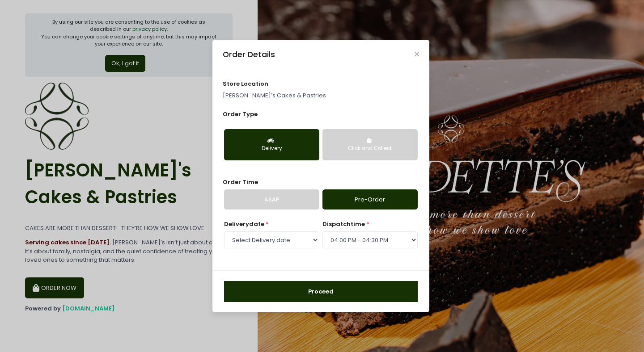
click at [378, 283] on button "Proceed" at bounding box center [321, 291] width 194 height 21
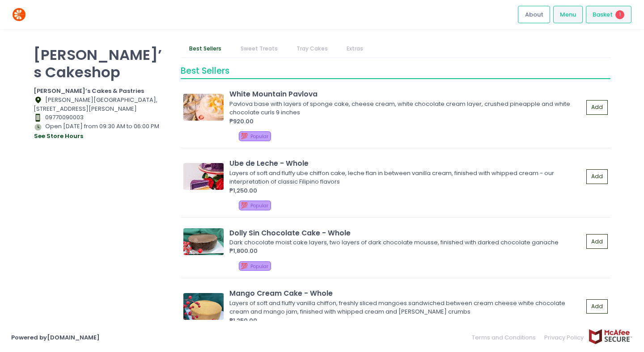
click at [604, 17] on span "Basket" at bounding box center [602, 14] width 20 height 9
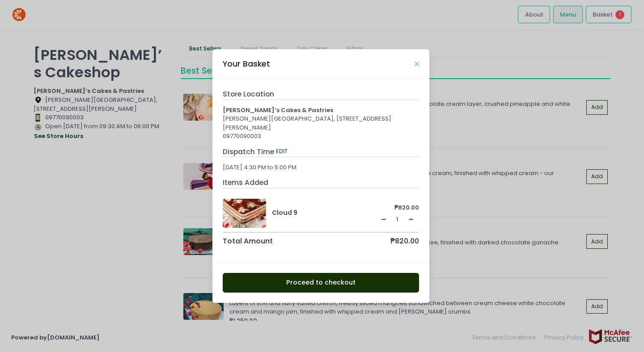
click at [352, 280] on button "Proceed to checkout" at bounding box center [321, 283] width 197 height 20
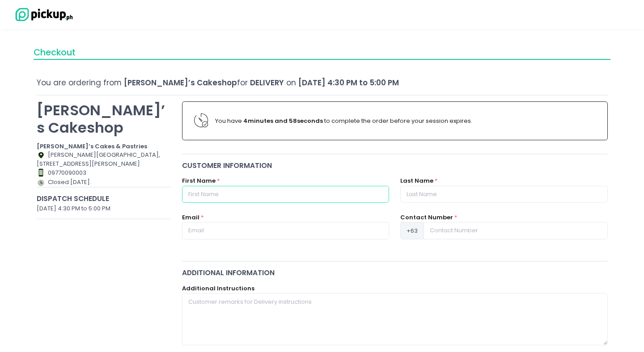
click at [294, 194] on input "text" at bounding box center [285, 194] width 207 height 17
type input "[PERSON_NAME]"
click at [465, 190] on input "text" at bounding box center [503, 194] width 207 height 17
type input "Aawitin"
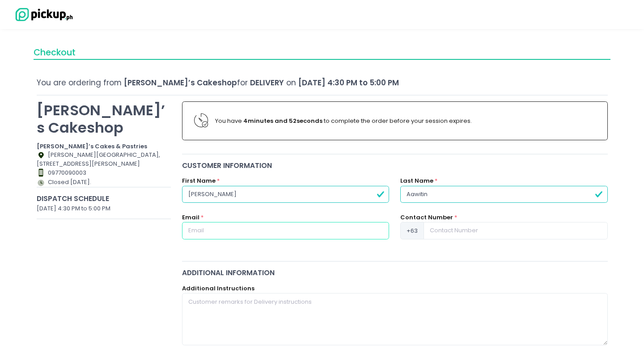
click at [325, 232] on input "text" at bounding box center [285, 230] width 207 height 17
type input "[EMAIL_ADDRESS][DOMAIN_NAME]"
click at [463, 242] on div "Contact Number * +63" at bounding box center [504, 231] width 218 height 37
click at [465, 234] on input at bounding box center [515, 230] width 184 height 17
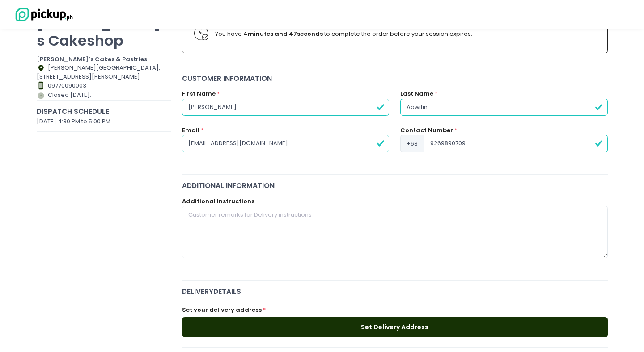
scroll to position [160, 0]
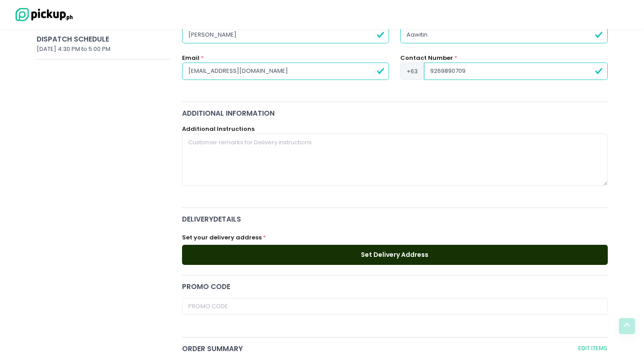
type input "9269890709"
click at [422, 248] on button "Set Delivery Address" at bounding box center [395, 255] width 426 height 20
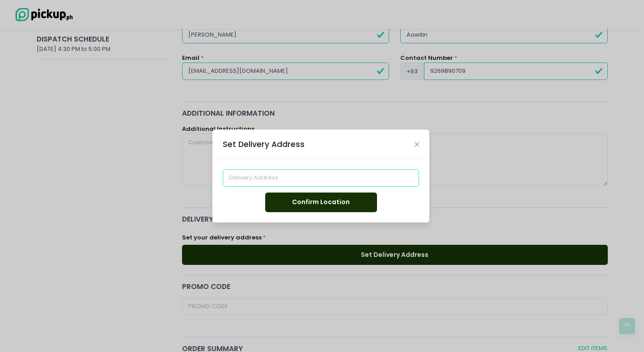
click at [341, 185] on input at bounding box center [321, 177] width 197 height 17
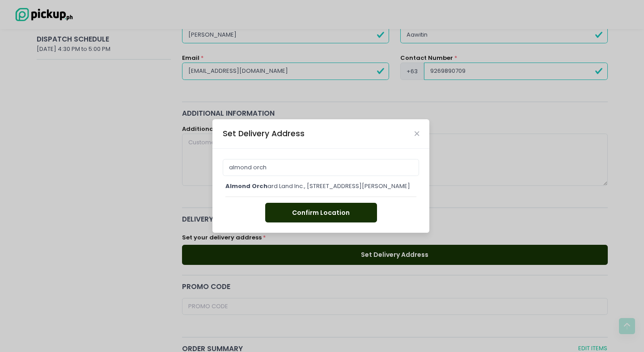
click at [300, 182] on div "almond orch ard Land Inc., 9th Street, Grace Park East, Caloocan, Metro Manila,…" at bounding box center [320, 186] width 191 height 9
type input "Almond Orchard Land Inc., [STREET_ADDRESS][PERSON_NAME]"
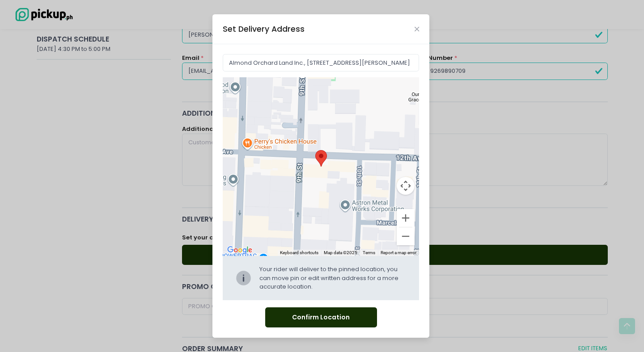
click at [314, 312] on button "Confirm Location" at bounding box center [321, 318] width 112 height 20
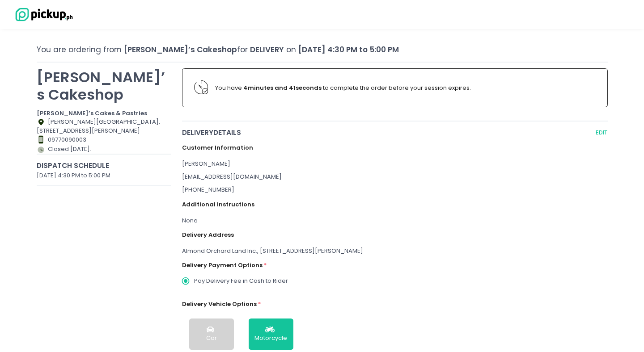
scroll to position [390, 0]
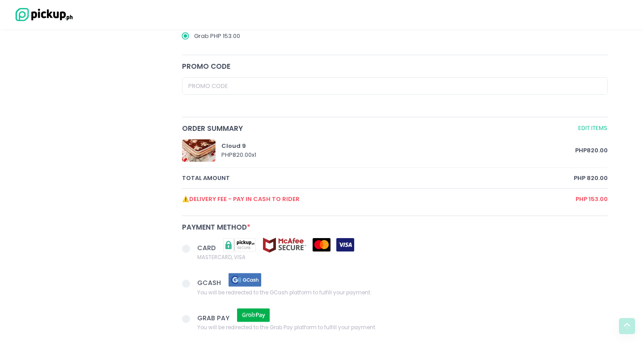
click at [182, 249] on div "CARD MASTERCARD, VISA" at bounding box center [395, 255] width 437 height 35
click at [189, 249] on span at bounding box center [186, 249] width 8 height 8
click at [193, 249] on input "CARD MASTERCARD, VISA" at bounding box center [196, 248] width 6 height 6
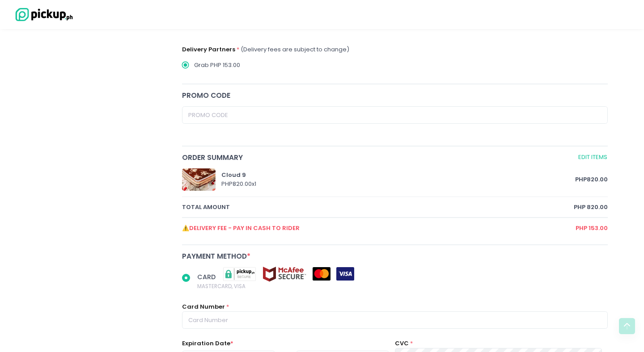
scroll to position [409, 0]
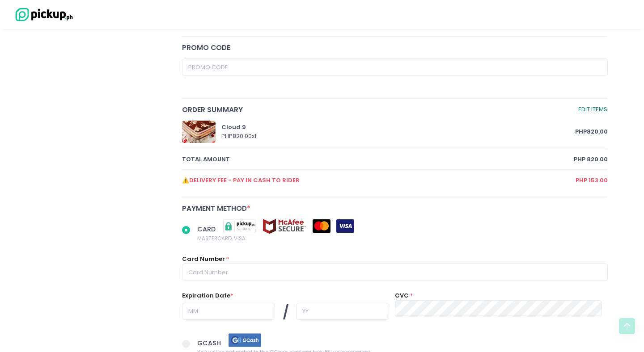
radio input "true"
click at [600, 106] on link "Edit Items" at bounding box center [593, 110] width 30 height 10
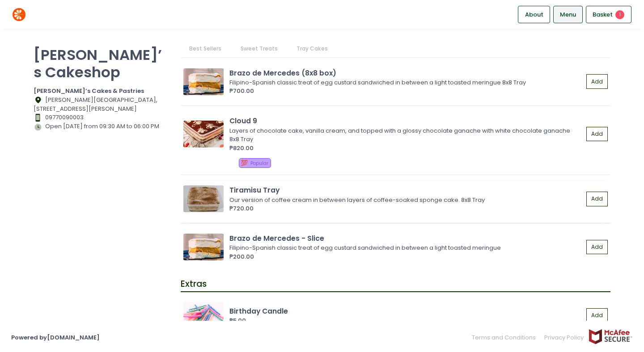
scroll to position [1160, 0]
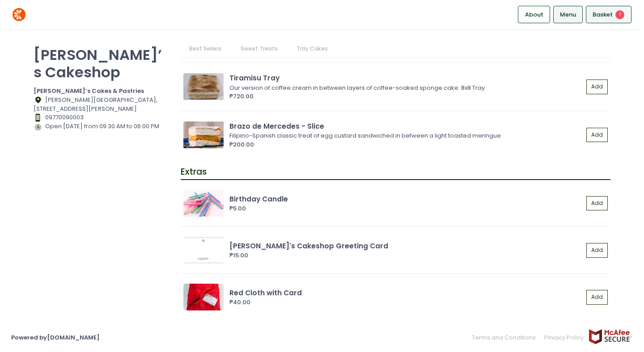
click at [614, 18] on div "Basket 1" at bounding box center [609, 14] width 46 height 17
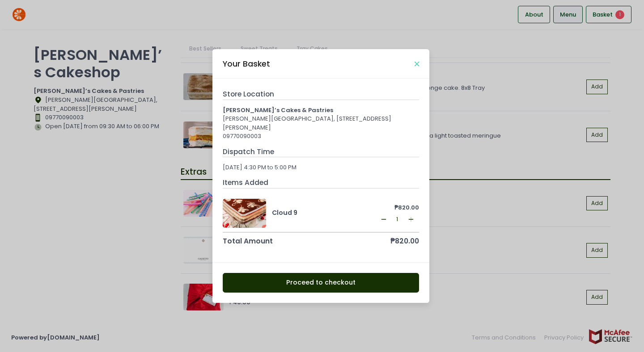
click at [418, 61] on icon "Close" at bounding box center [416, 64] width 4 height 7
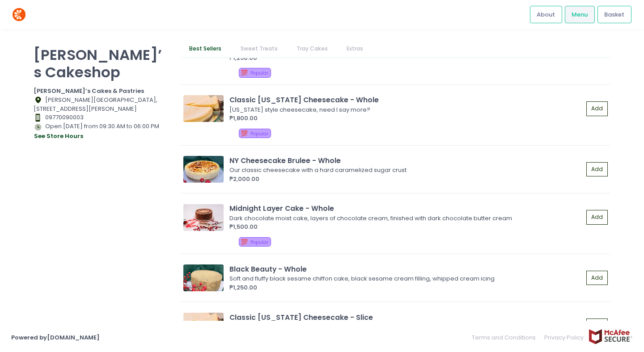
scroll to position [289, 0]
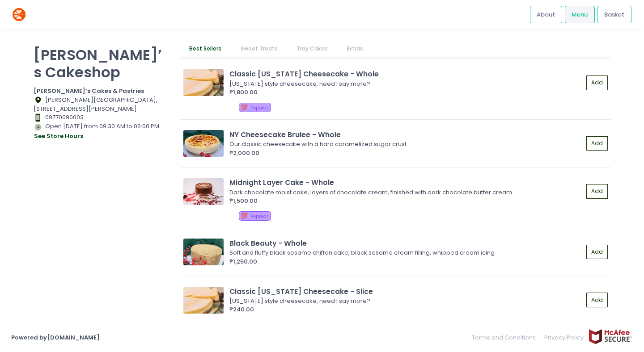
click at [21, 17] on img at bounding box center [19, 15] width 16 height 16
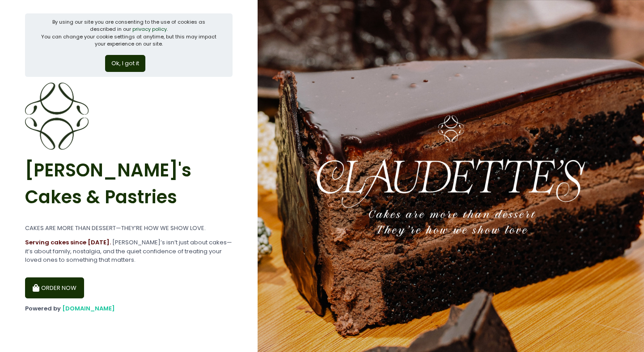
click at [49, 283] on button "ORDER NOW" at bounding box center [54, 288] width 59 height 21
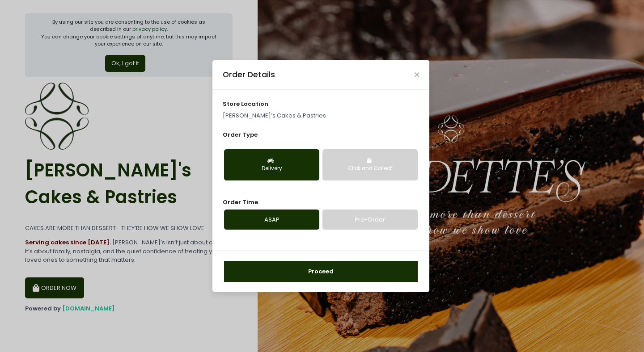
click at [372, 214] on link "Pre-Order" at bounding box center [369, 220] width 95 height 21
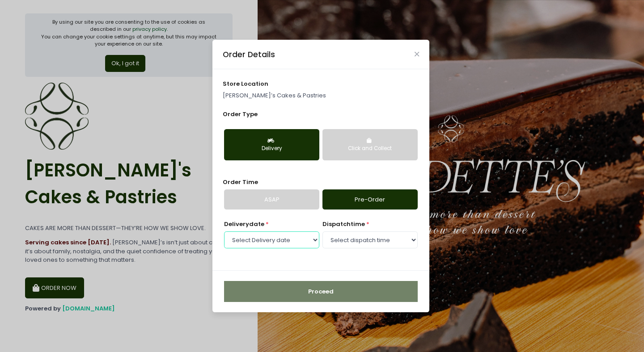
click at [285, 234] on select "Select Delivery date Monday, Oct 6th Tuesday, Oct 7th Wednesday, Oct 8th Thursd…" at bounding box center [271, 240] width 95 height 17
select select "2025-10-07"
click at [224, 232] on select "Select Delivery date Monday, Oct 6th Tuesday, Oct 7th Wednesday, Oct 8th Thursd…" at bounding box center [271, 240] width 95 height 17
click at [378, 248] on select "Select Delivery date Monday, Oct 6th Tuesday, Oct 7th Wednesday, Oct 8th Thursd…" at bounding box center [321, 240] width 194 height 17
click at [399, 244] on select "Select dispatch time 09:30 AM - 10:00 AM 10:00 AM - 10:30 AM 10:30 AM - 11:00 A…" at bounding box center [369, 240] width 95 height 17
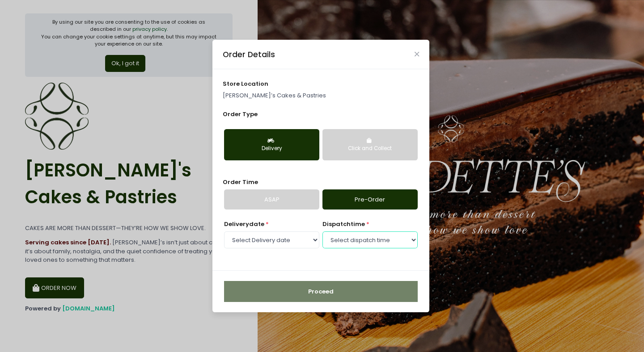
select select "16:00"
click at [322, 232] on select "Select dispatch time 09:30 AM - 10:00 AM 10:00 AM - 10:30 AM 10:30 AM - 11:00 A…" at bounding box center [369, 240] width 95 height 17
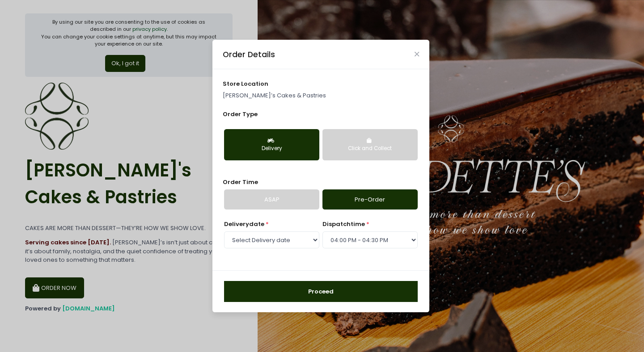
drag, startPoint x: 399, startPoint y: 244, endPoint x: 364, endPoint y: 294, distance: 61.0
click at [364, 294] on button "Proceed" at bounding box center [321, 291] width 194 height 21
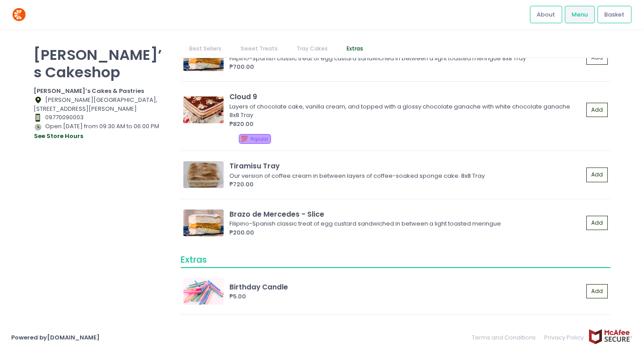
scroll to position [1071, 0]
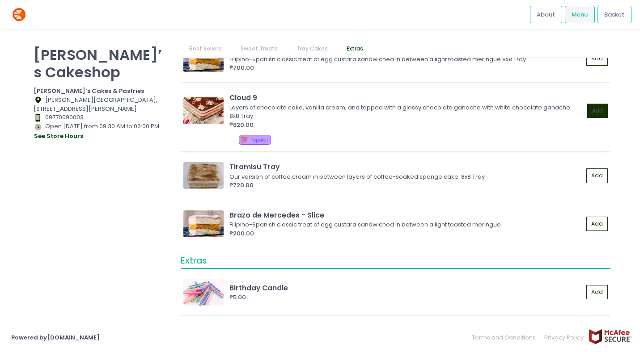
click at [598, 113] on button "Add" at bounding box center [597, 111] width 21 height 15
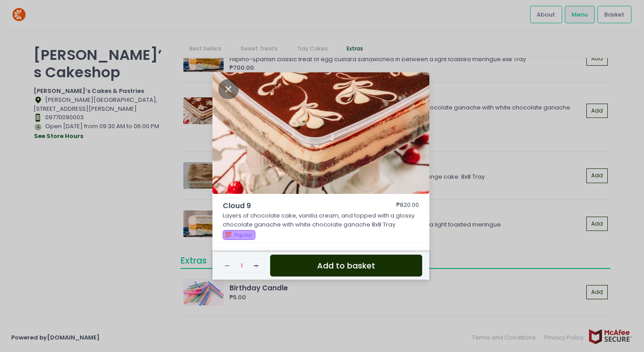
click at [325, 270] on button "Add to basket" at bounding box center [346, 266] width 152 height 22
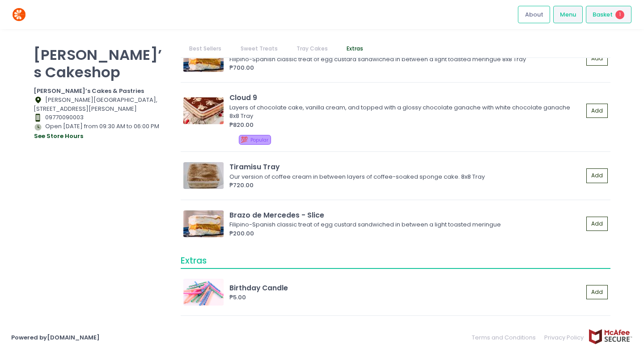
click at [607, 17] on span "Basket" at bounding box center [602, 14] width 20 height 9
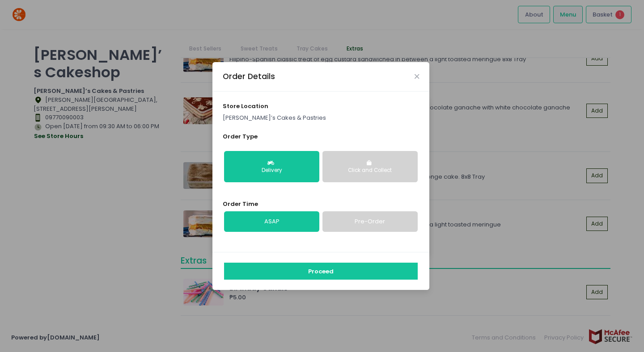
click at [352, 220] on link "Pre-Order" at bounding box center [369, 221] width 95 height 21
select select "2025-10-06"
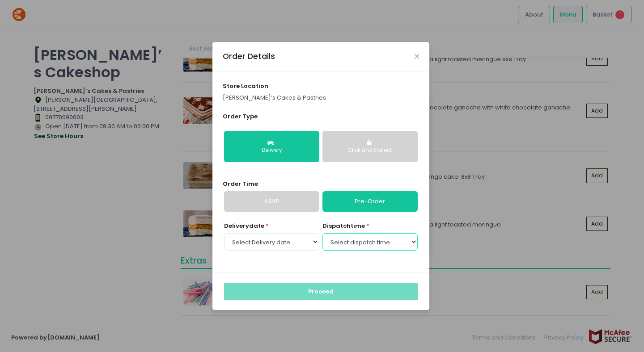
click at [380, 242] on select "Select dispatch time 01:00 PM - 01:30 PM 01:30 PM - 02:00 PM 02:00 PM - 02:30 P…" at bounding box center [369, 241] width 95 height 17
select select "16:00"
click at [322, 233] on select "Select dispatch time 01:00 PM - 01:30 PM 01:30 PM - 02:00 PM 02:00 PM - 02:30 P…" at bounding box center [369, 241] width 95 height 17
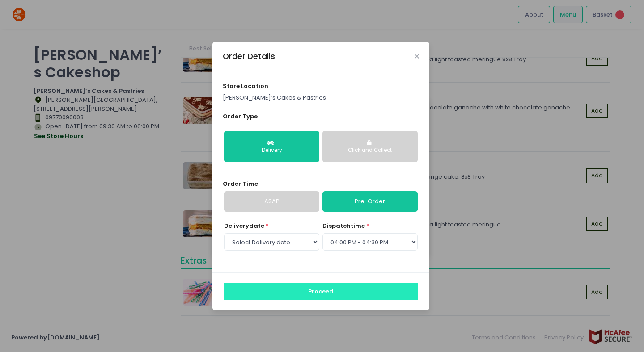
click at [371, 295] on button "Proceed" at bounding box center [321, 291] width 194 height 17
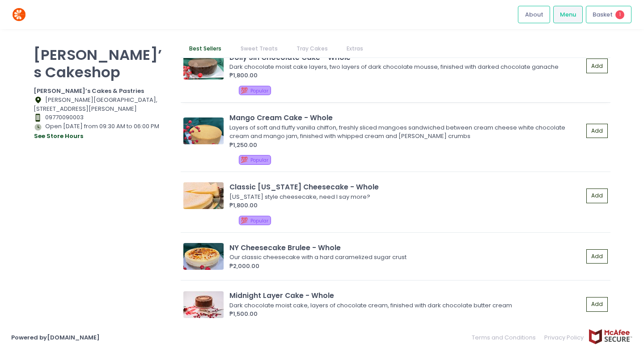
scroll to position [432, 0]
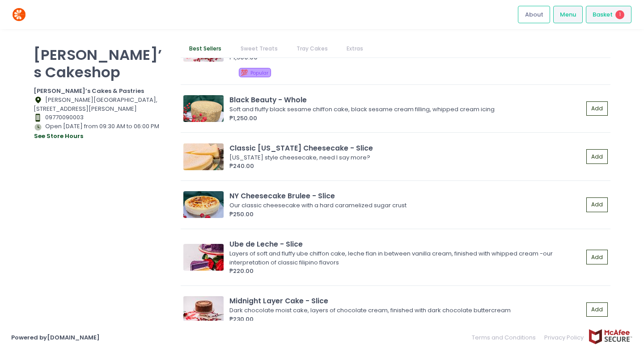
click at [604, 24] on li "Basket 1" at bounding box center [608, 14] width 49 height 29
click at [605, 16] on span "Basket" at bounding box center [602, 14] width 20 height 9
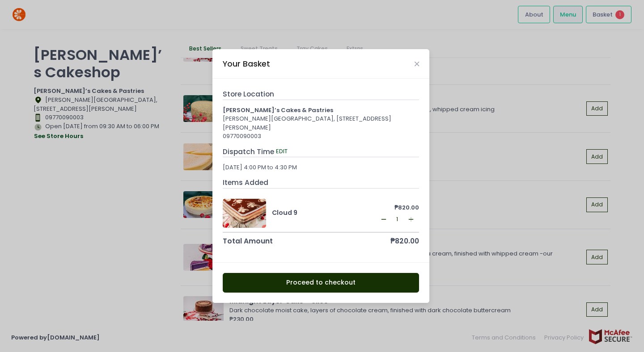
click at [384, 276] on button "Proceed to checkout" at bounding box center [321, 283] width 197 height 20
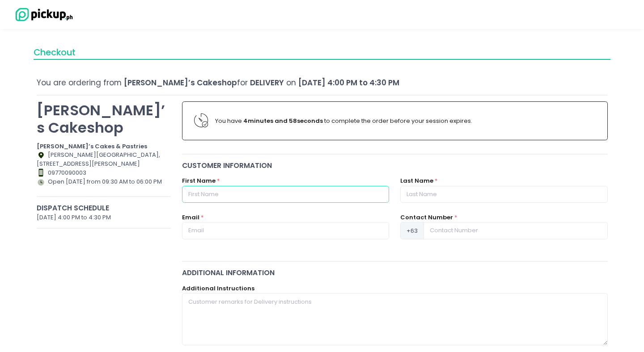
click at [315, 189] on input "text" at bounding box center [285, 194] width 207 height 17
type input "[PERSON_NAME]"
click at [450, 191] on input "text" at bounding box center [503, 194] width 207 height 17
type input "Aawitin"
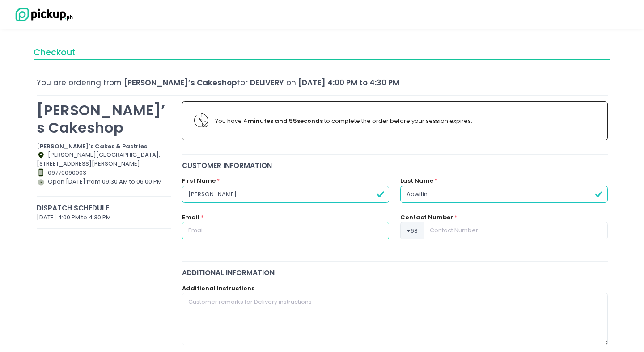
click at [293, 236] on input "text" at bounding box center [285, 230] width 207 height 17
type input "[EMAIL_ADDRESS][DOMAIN_NAME]"
click at [471, 228] on input at bounding box center [515, 230] width 184 height 17
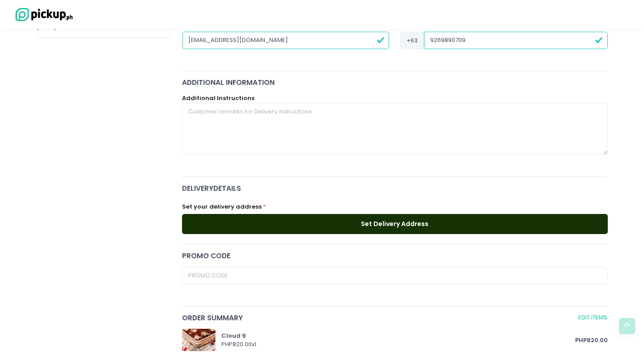
scroll to position [193, 0]
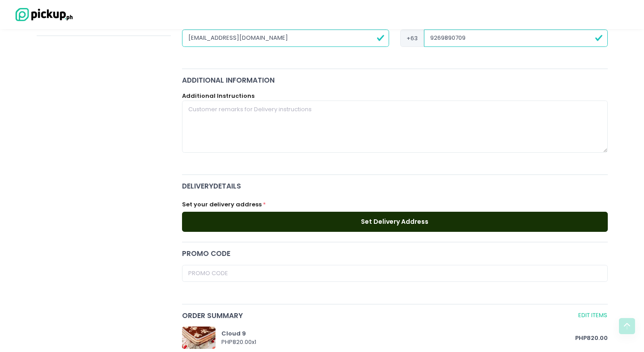
type input "9269890709"
click at [463, 218] on button "Set Delivery Address" at bounding box center [395, 222] width 426 height 20
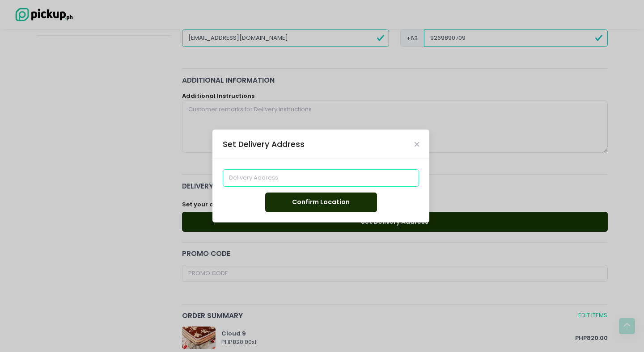
click at [351, 171] on input at bounding box center [321, 177] width 197 height 17
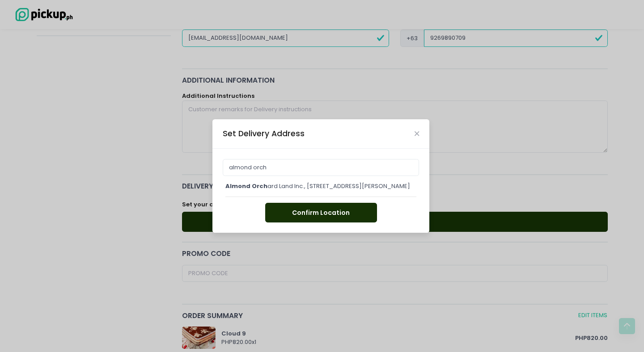
type input "Almond Orchard Land Inc., [STREET_ADDRESS][PERSON_NAME]"
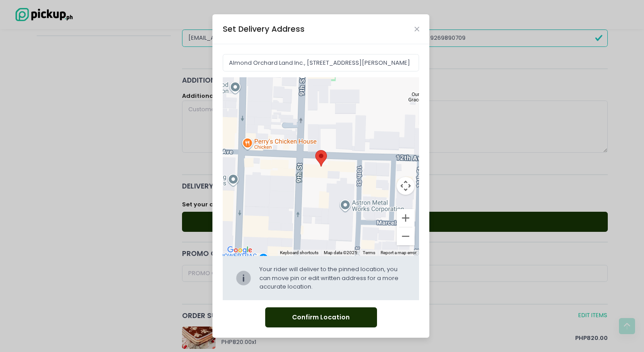
click at [331, 314] on button "Confirm Location" at bounding box center [321, 318] width 112 height 20
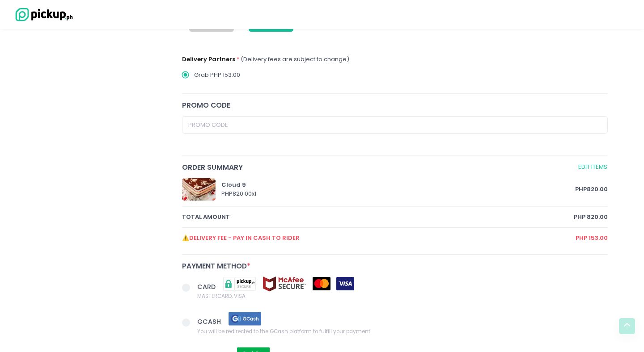
scroll to position [480, 0]
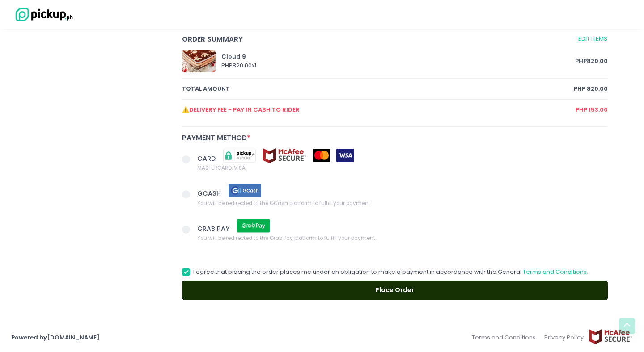
click at [191, 161] on span at bounding box center [189, 160] width 15 height 13
click at [193, 161] on input "CARD MASTERCARD, VISA" at bounding box center [196, 158] width 6 height 6
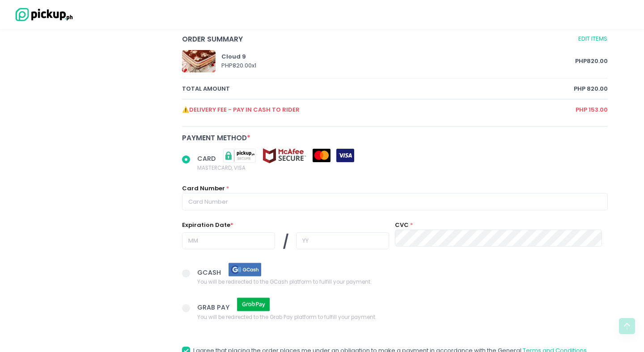
click at [185, 157] on span at bounding box center [186, 160] width 8 height 8
click at [193, 157] on input "CARD MASTERCARD, VISA" at bounding box center [196, 158] width 6 height 6
click at [232, 197] on input "text" at bounding box center [395, 201] width 426 height 17
radio input "true"
type input "4"
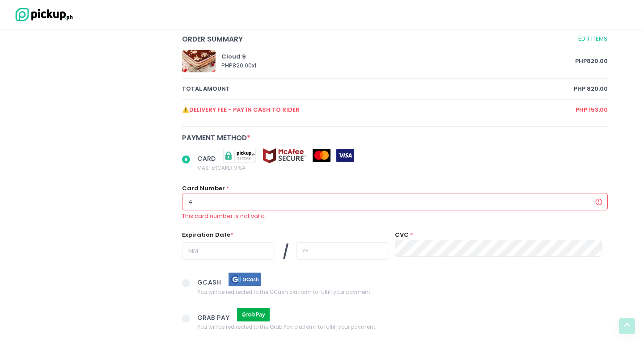
radio input "true"
type input "48"
radio input "true"
type input "489"
radio input "true"
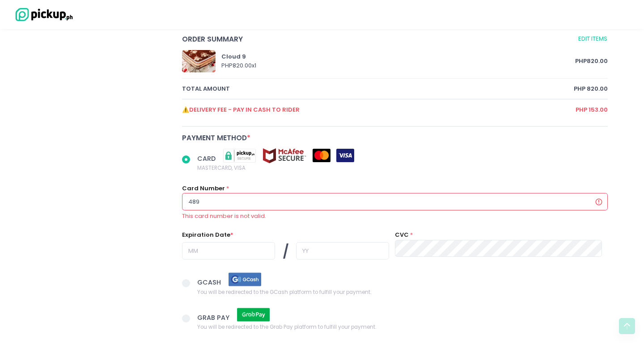
type input "4895"
radio input "true"
type input "48950"
radio input "true"
type input "489504"
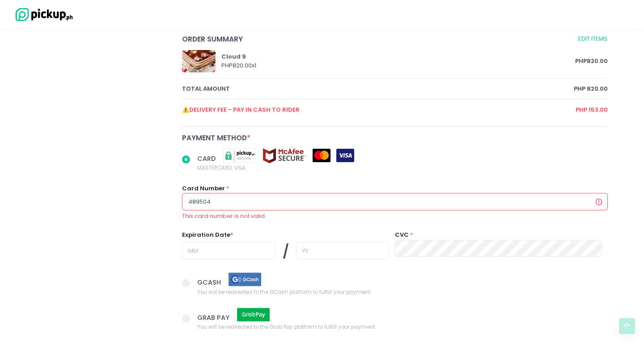
radio input "true"
type input "4895041"
radio input "true"
type input "48950410"
radio input "true"
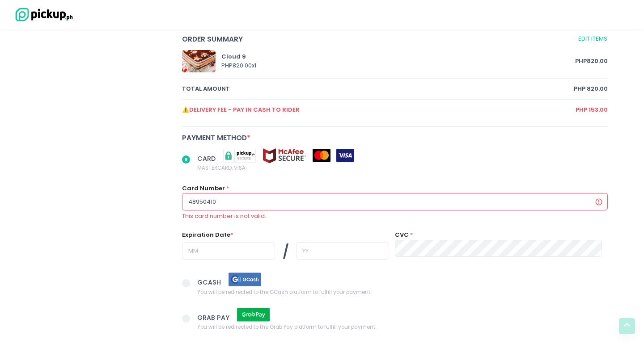
type input "489504100"
radio input "true"
type input "4895041001"
radio input "true"
type input "489504100112"
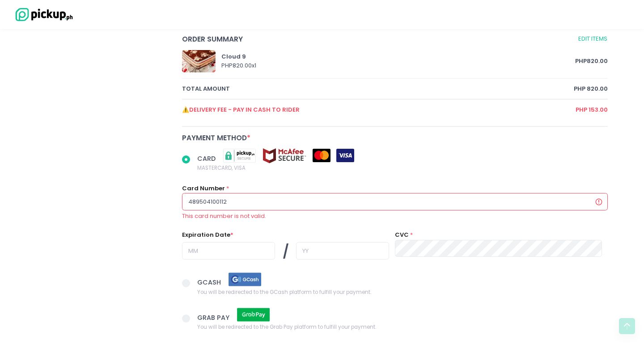
radio input "true"
type input "4895041001121"
radio input "true"
type input "48950410011215"
radio input "true"
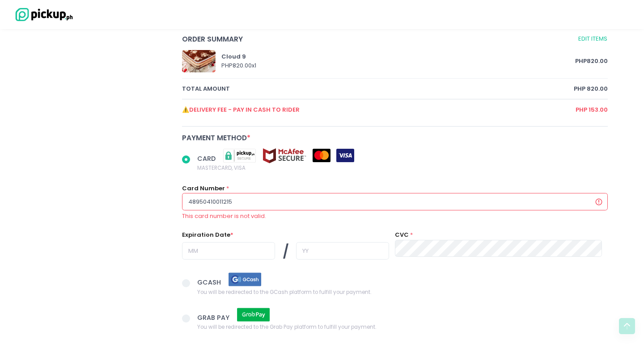
type input "489504100112150"
radio input "true"
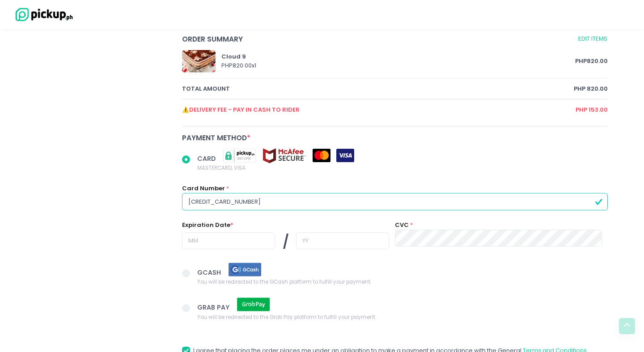
type input "4895041001121502"
click at [206, 235] on input "text" at bounding box center [228, 240] width 93 height 17
radio input "true"
type input "0"
radio input "true"
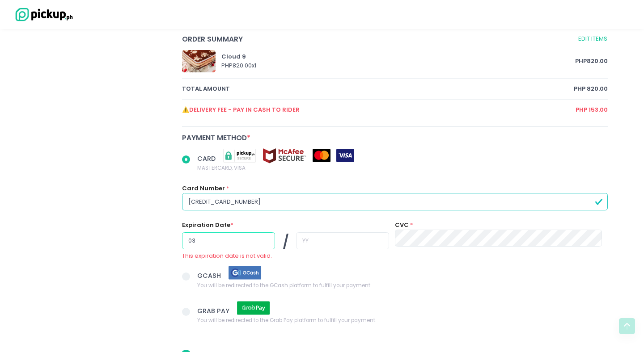
type input "03"
click at [305, 240] on input "text" at bounding box center [342, 240] width 93 height 17
radio input "true"
type input "2"
radio input "true"
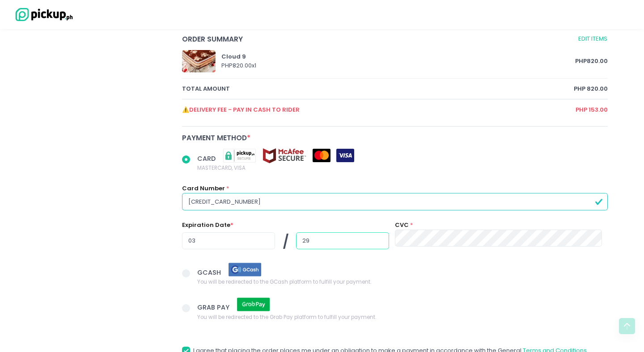
type input "29"
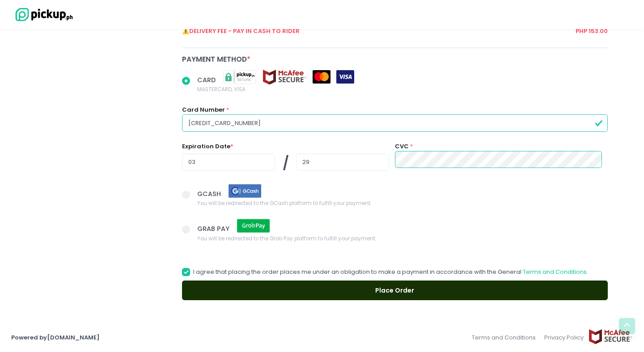
click at [292, 291] on button "Place Order" at bounding box center [395, 291] width 426 height 20
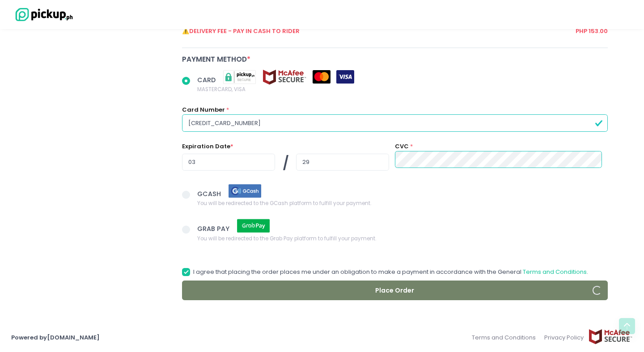
radio input "true"
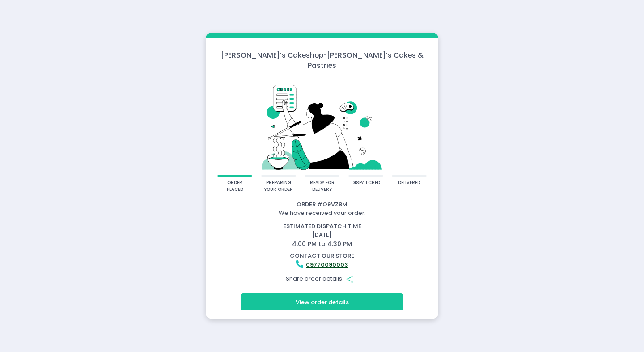
click at [541, 46] on div "[PERSON_NAME]’s Cakeshop - [PERSON_NAME]’s Cakes & Pastries order placed prepar…" at bounding box center [322, 176] width 644 height 352
click at [341, 300] on button "View order details" at bounding box center [322, 302] width 163 height 17
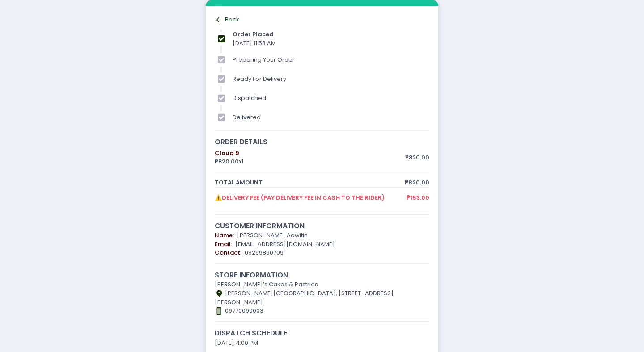
click at [220, 20] on rect at bounding box center [218, 20] width 5 height 1
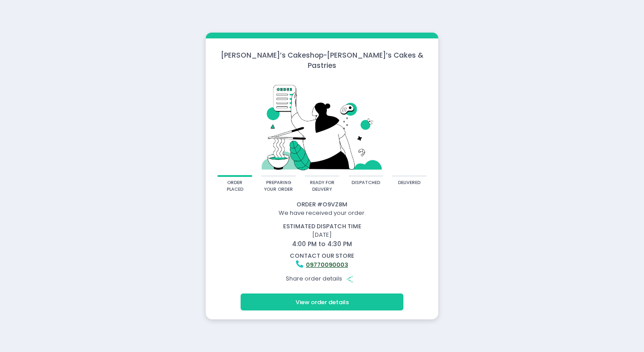
click at [333, 301] on button "View order details" at bounding box center [322, 302] width 163 height 17
